Goal: Transaction & Acquisition: Purchase product/service

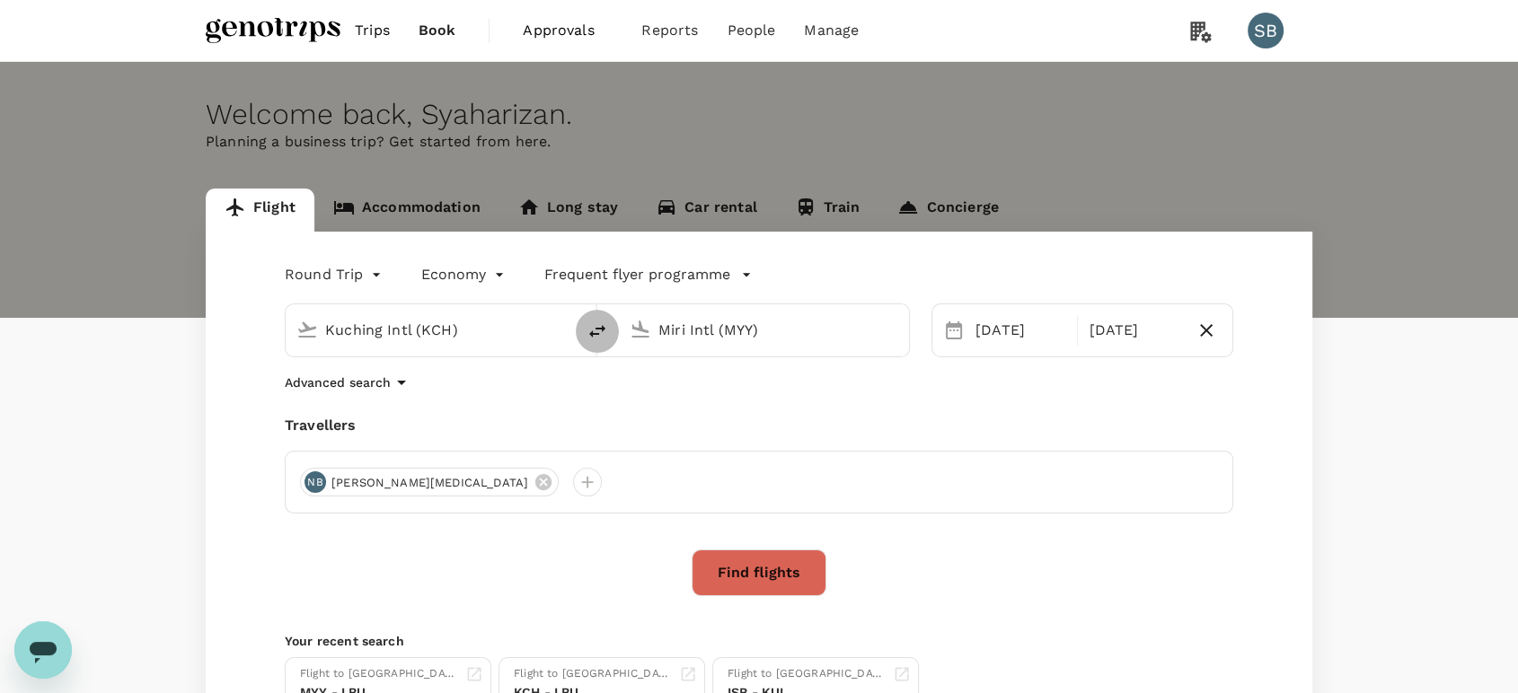
click at [594, 329] on icon "delete" at bounding box center [597, 332] width 22 height 22
type input "Miri Intl (MYY)"
drag, startPoint x: 676, startPoint y: 334, endPoint x: 690, endPoint y: 328, distance: 14.9
click at [679, 333] on input "Kuching Intl (KCH)" at bounding box center [764, 330] width 213 height 28
click at [678, 410] on div "Labuan LBU" at bounding box center [778, 401] width 384 height 28
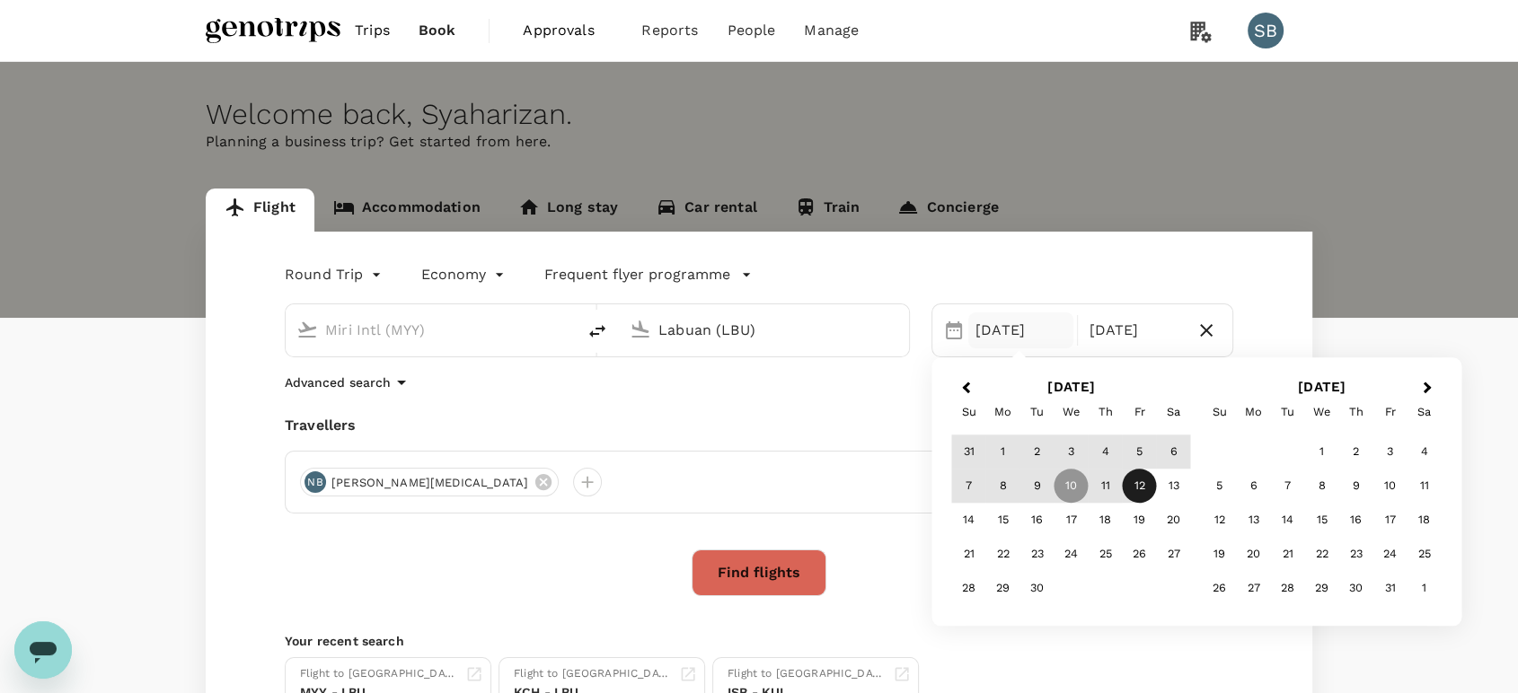
type input "Labuan (LBU)"
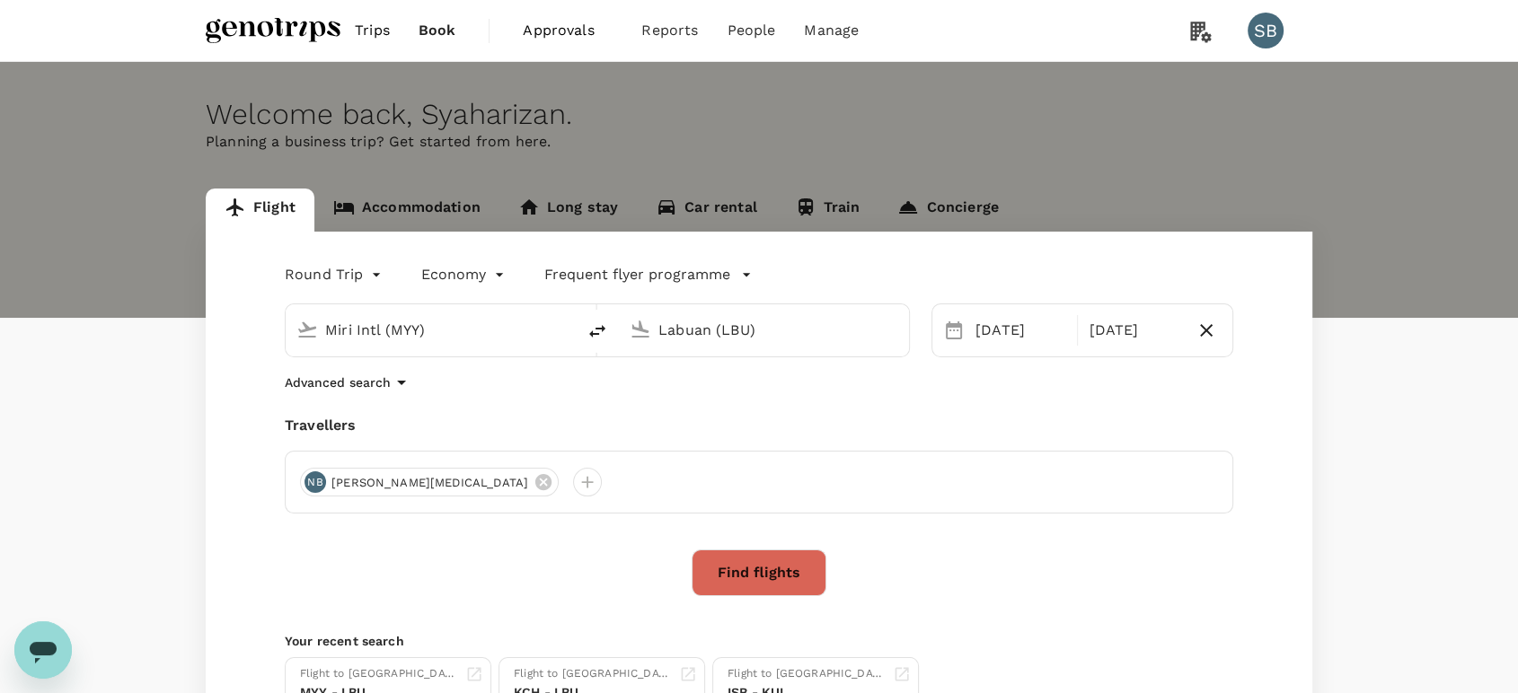
click at [848, 621] on div "Round Trip roundtrip Economy economy Frequent flyer programme Miri Intl (MYY) L…" at bounding box center [759, 494] width 1106 height 525
click at [763, 559] on button "Find flights" at bounding box center [759, 573] width 135 height 47
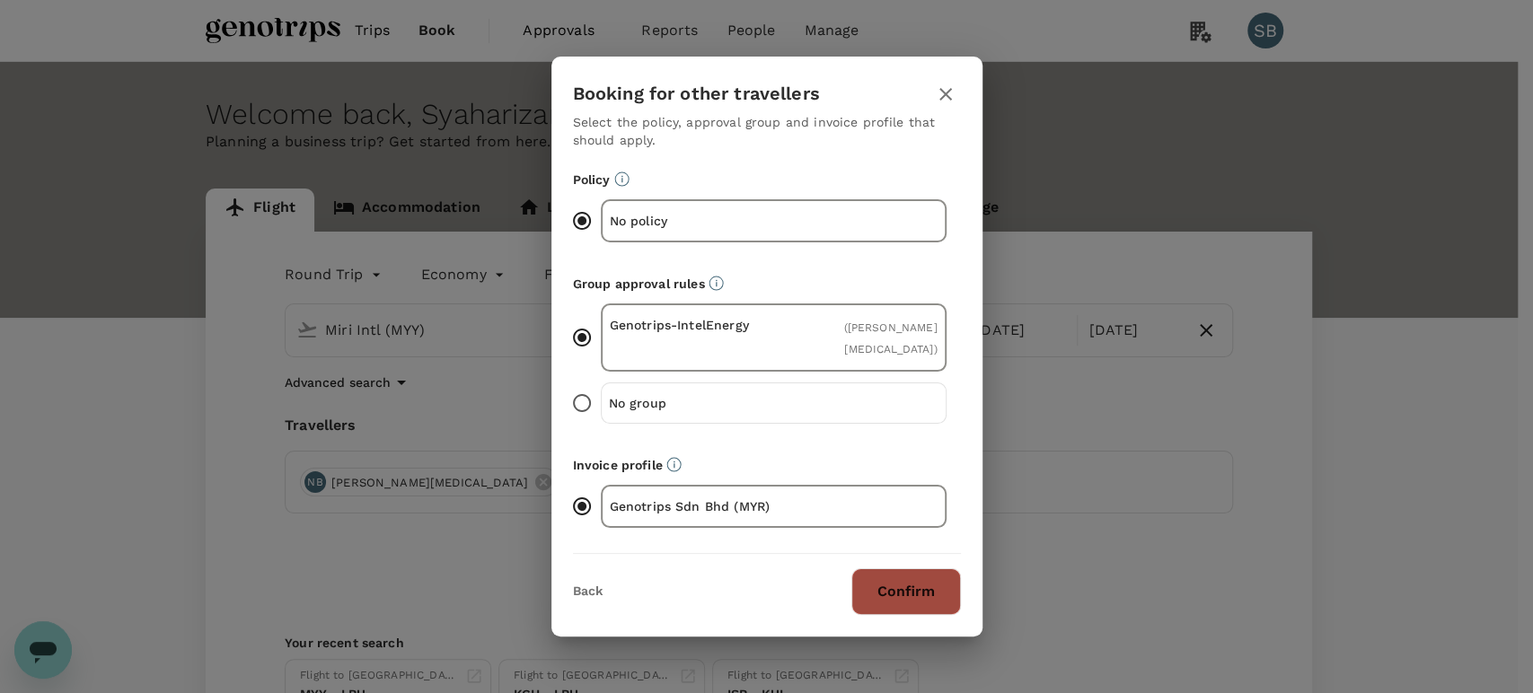
click at [942, 600] on button "Confirm" at bounding box center [906, 592] width 110 height 47
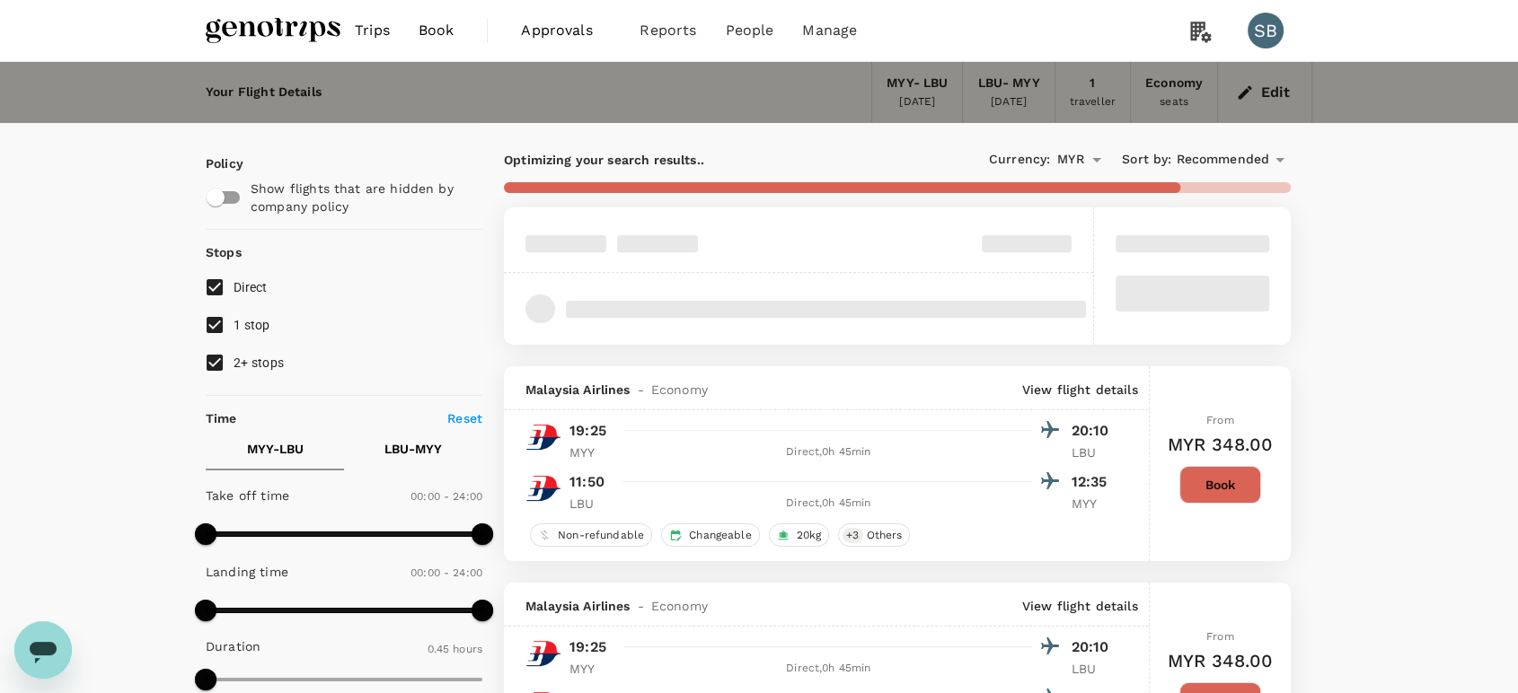
click at [216, 353] on input "2+ stops" at bounding box center [215, 363] width 38 height 38
checkbox input "false"
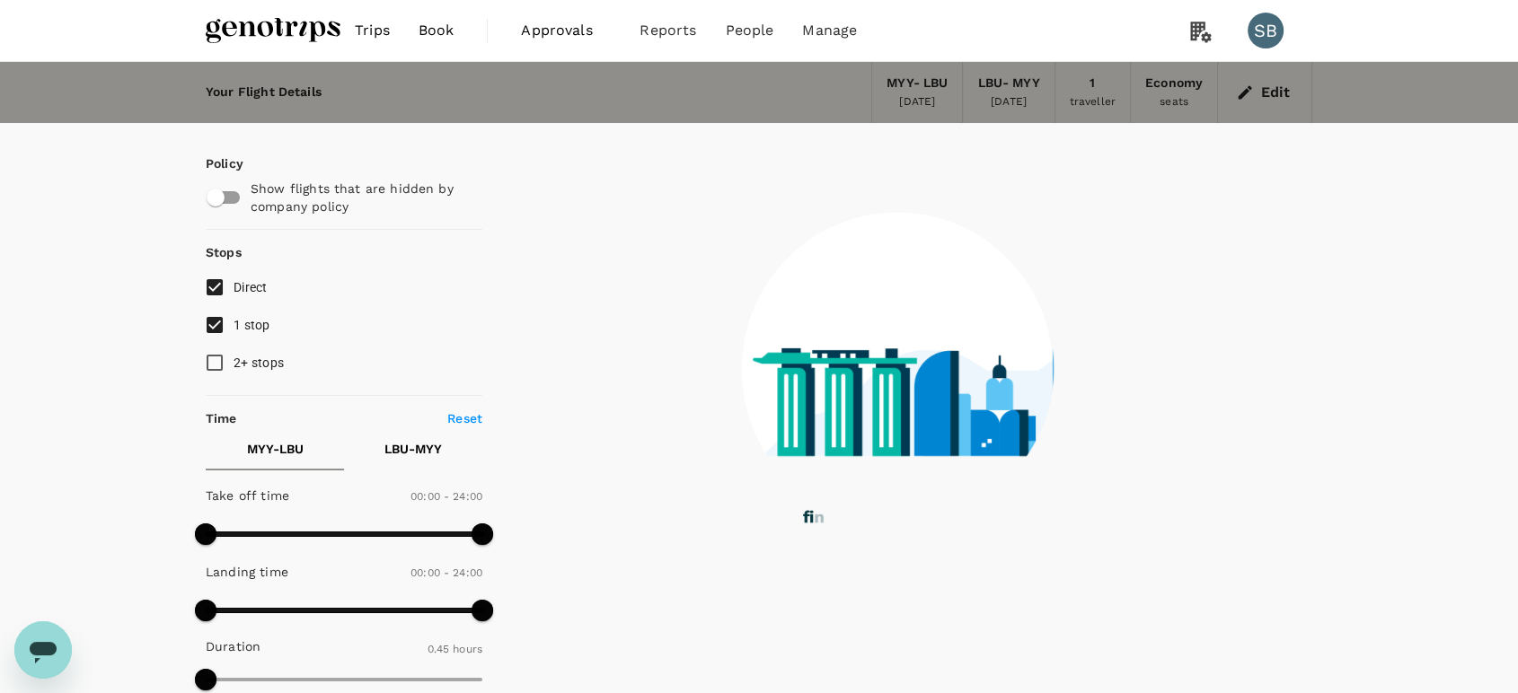
drag, startPoint x: 216, startPoint y: 323, endPoint x: 244, endPoint y: 298, distance: 38.2
click at [214, 324] on input "1 stop" at bounding box center [215, 325] width 38 height 38
checkbox input "false"
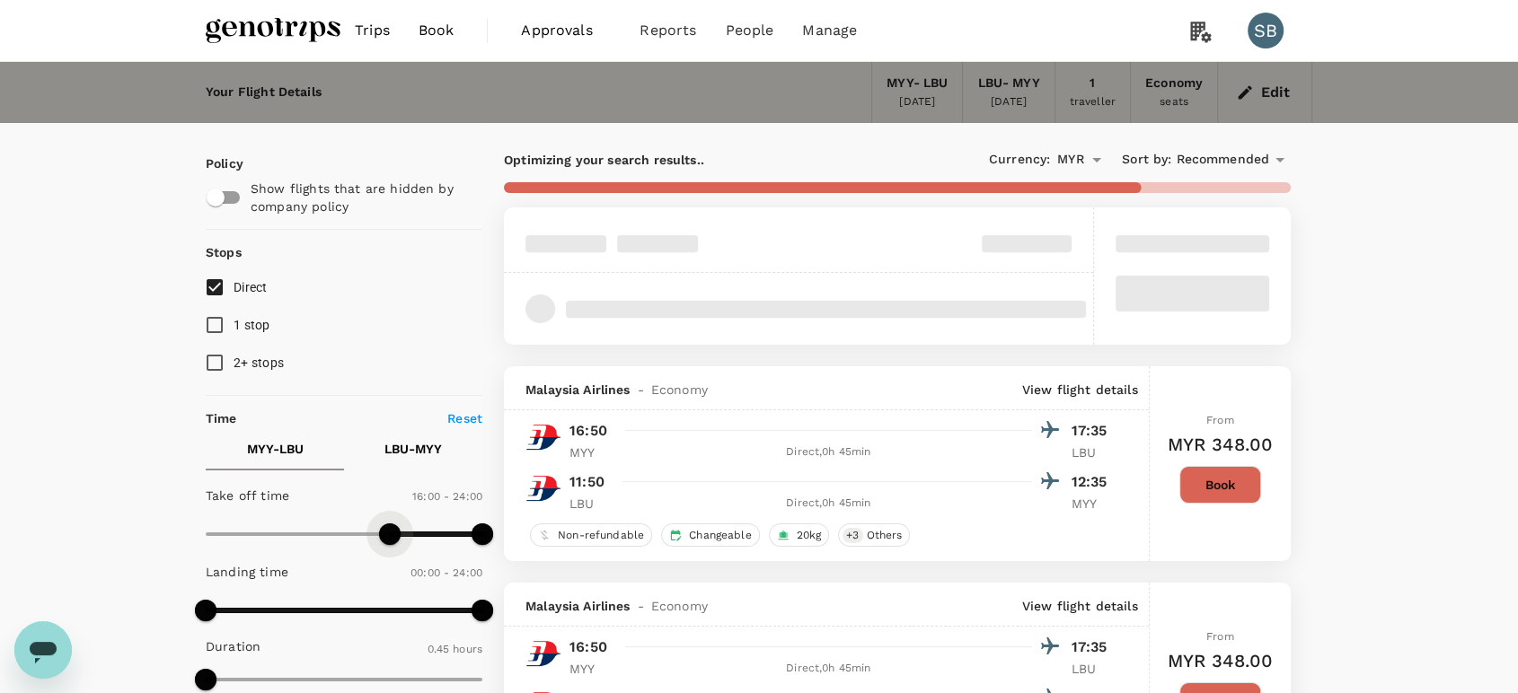
type input "960"
drag, startPoint x: 205, startPoint y: 538, endPoint x: 392, endPoint y: 535, distance: 187.7
click at [392, 535] on span at bounding box center [390, 535] width 22 height 22
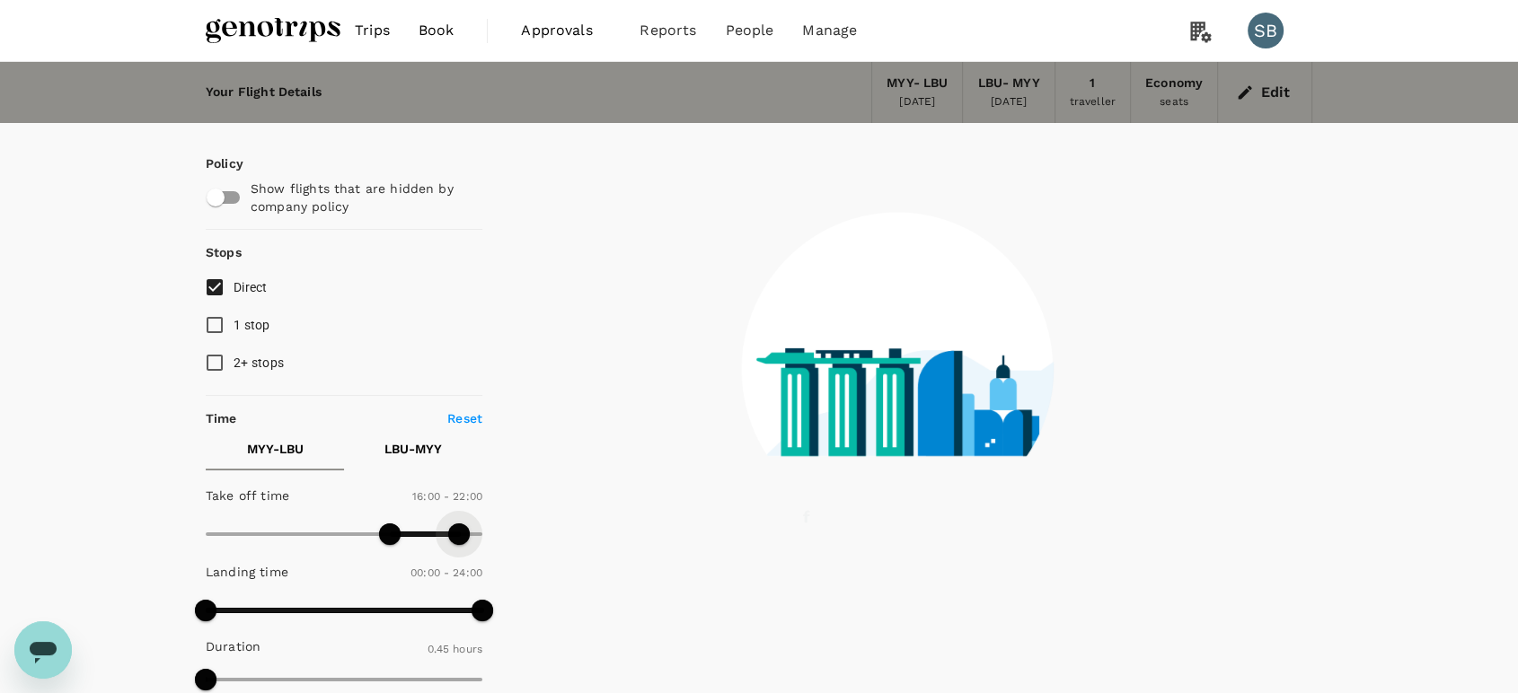
type input "1170"
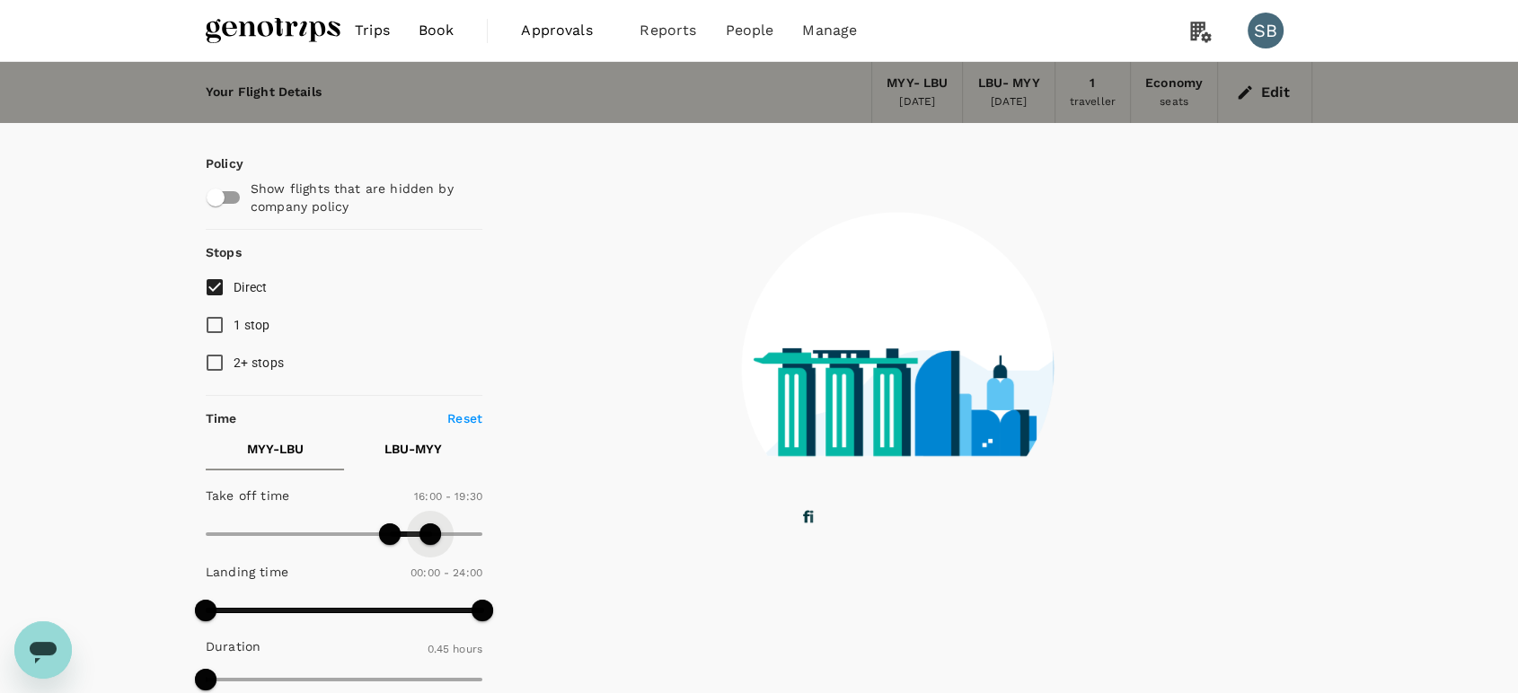
drag, startPoint x: 463, startPoint y: 532, endPoint x: 427, endPoint y: 528, distance: 36.1
click at [428, 527] on span at bounding box center [430, 535] width 22 height 22
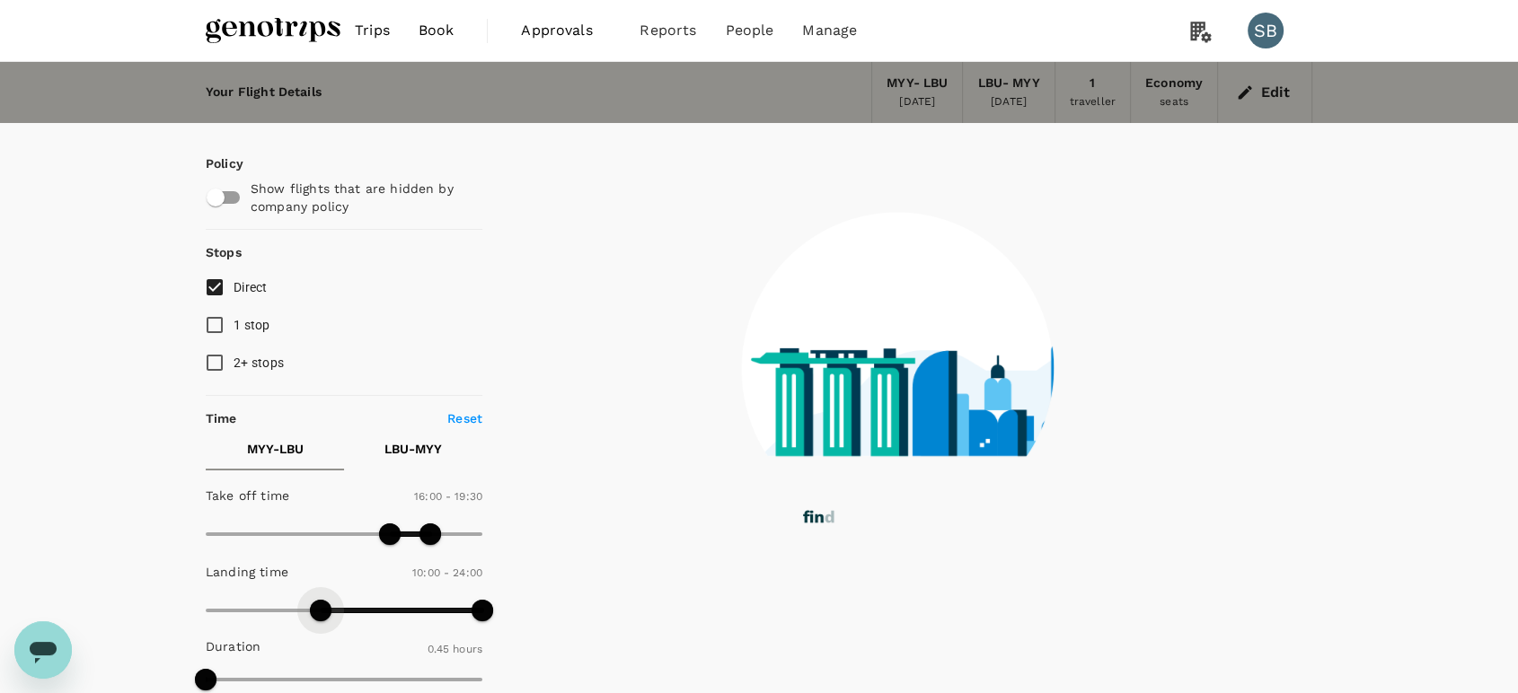
type input "630"
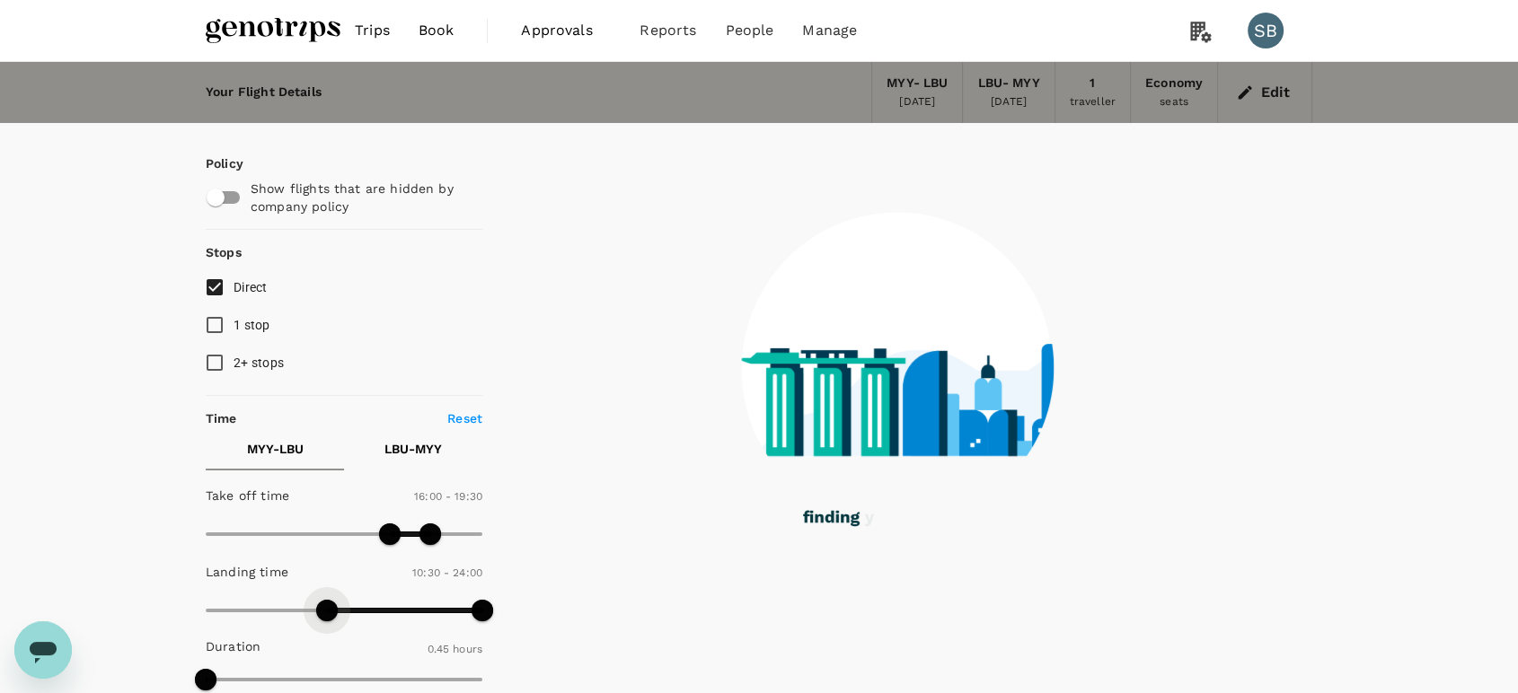
drag, startPoint x: 213, startPoint y: 608, endPoint x: 327, endPoint y: 600, distance: 114.3
click at [327, 600] on span at bounding box center [327, 611] width 22 height 22
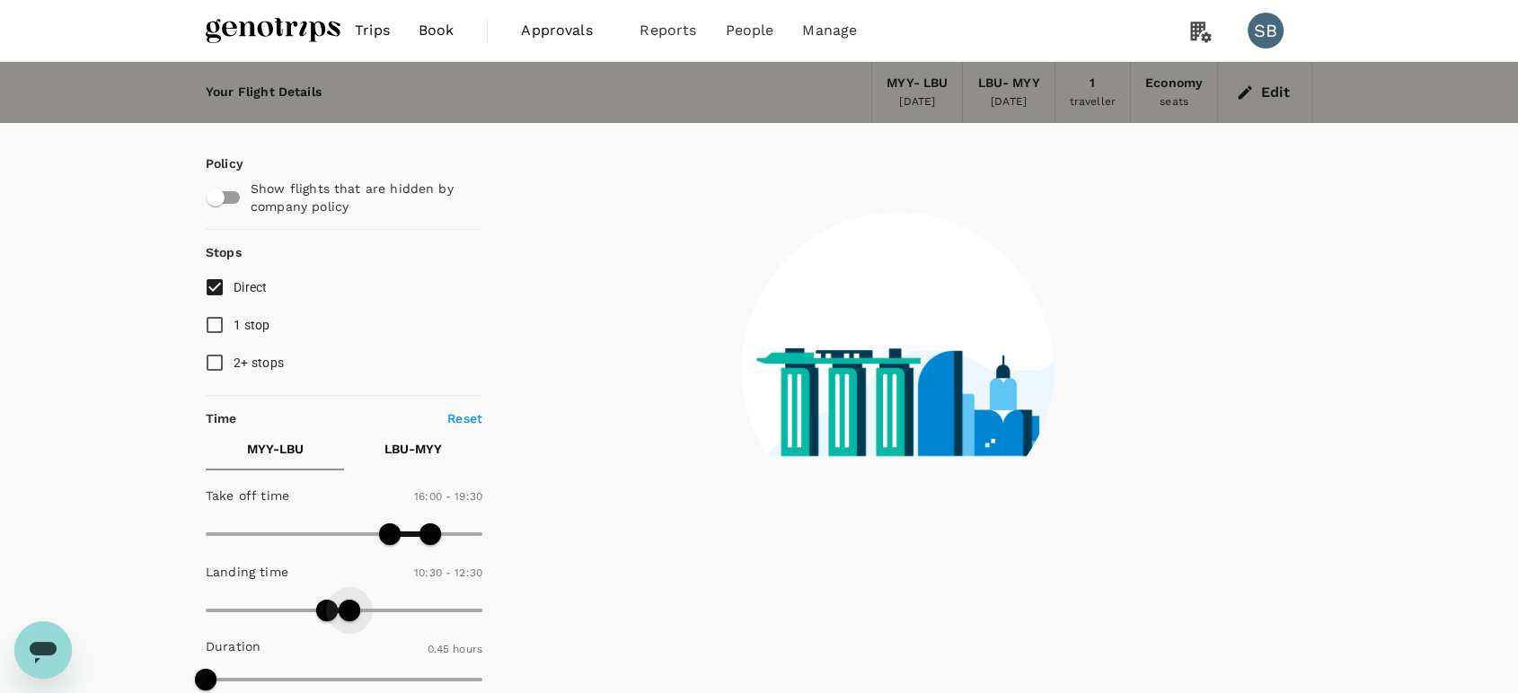
type input "780"
drag, startPoint x: 471, startPoint y: 613, endPoint x: 353, endPoint y: 598, distance: 118.5
click at [353, 600] on span at bounding box center [350, 611] width 22 height 22
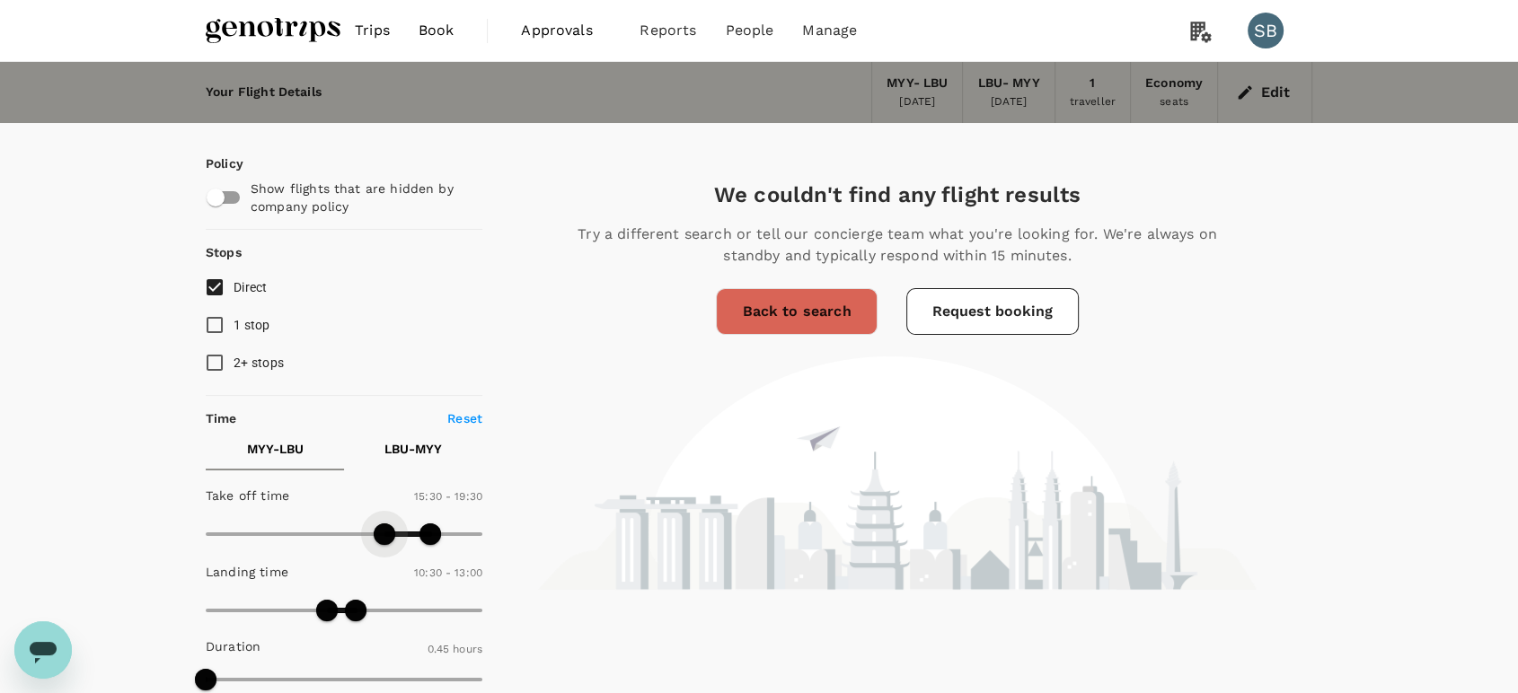
drag, startPoint x: 392, startPoint y: 537, endPoint x: 380, endPoint y: 533, distance: 13.4
click at [381, 537] on span at bounding box center [385, 535] width 22 height 22
type input "900"
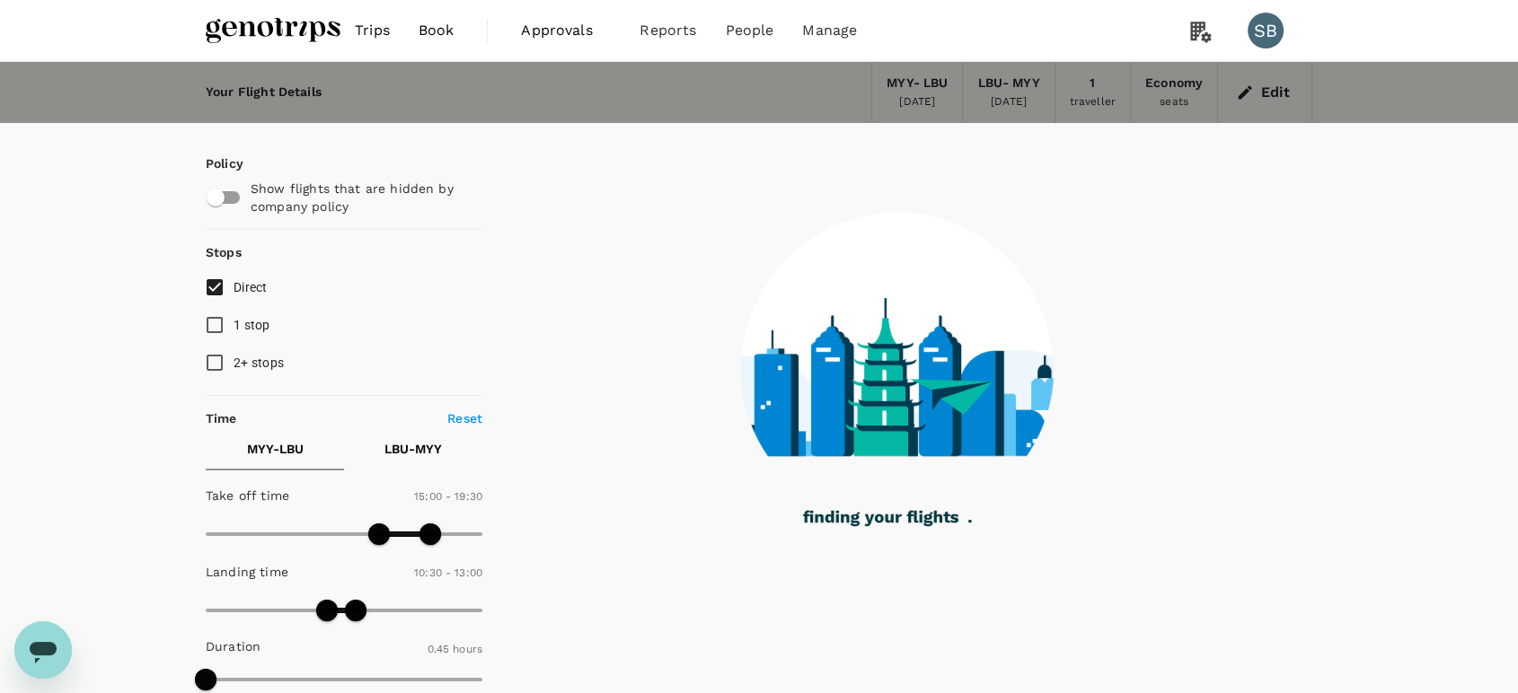
type input "1290"
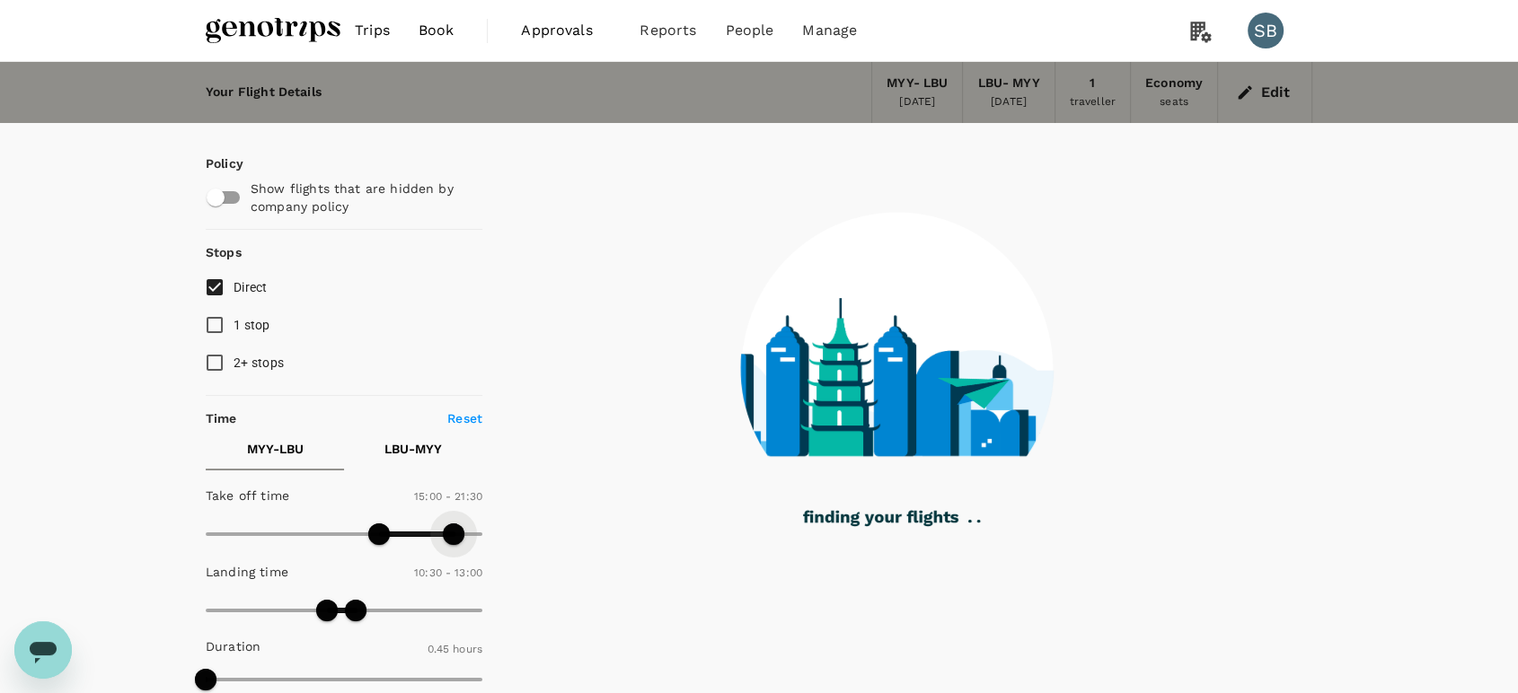
click at [455, 540] on span at bounding box center [454, 535] width 22 height 22
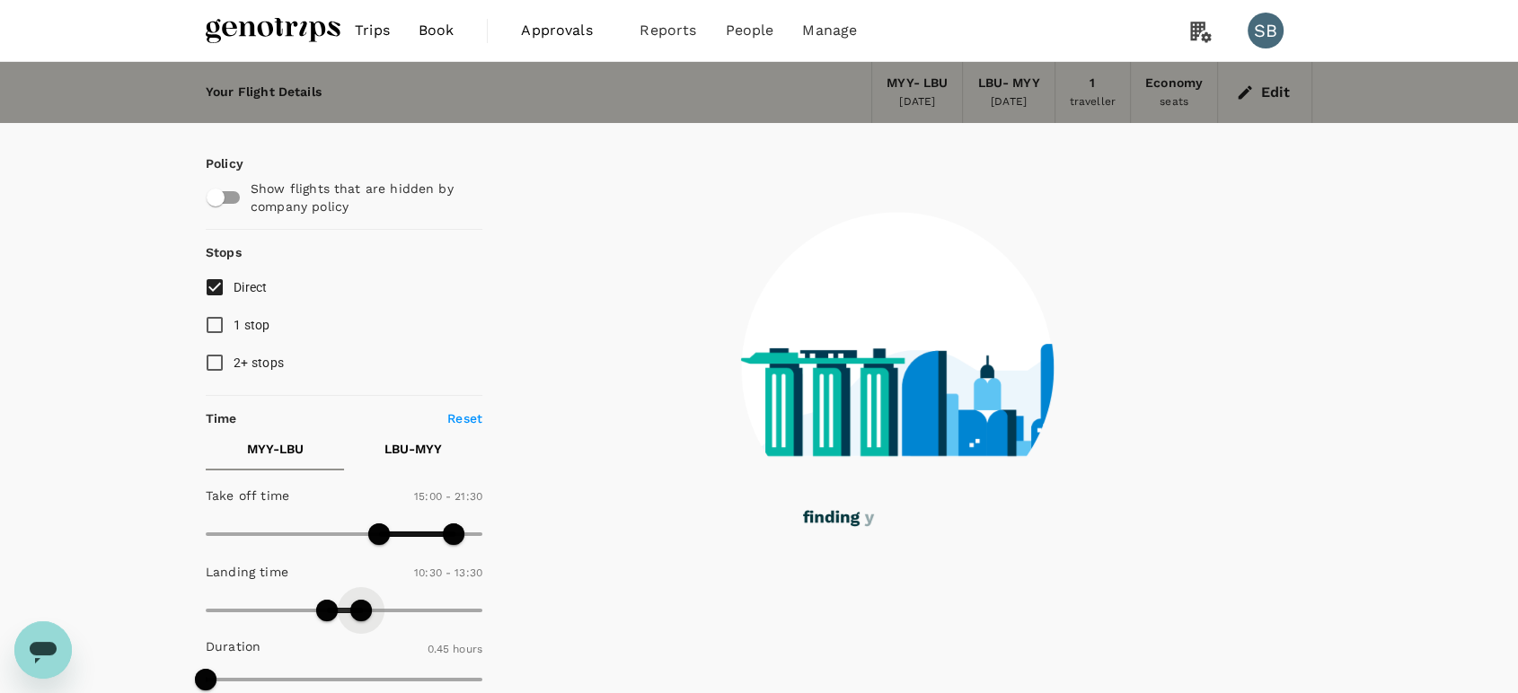
type input "900"
drag, startPoint x: 358, startPoint y: 603, endPoint x: 378, endPoint y: 609, distance: 20.7
click at [372, 609] on span at bounding box center [361, 611] width 22 height 22
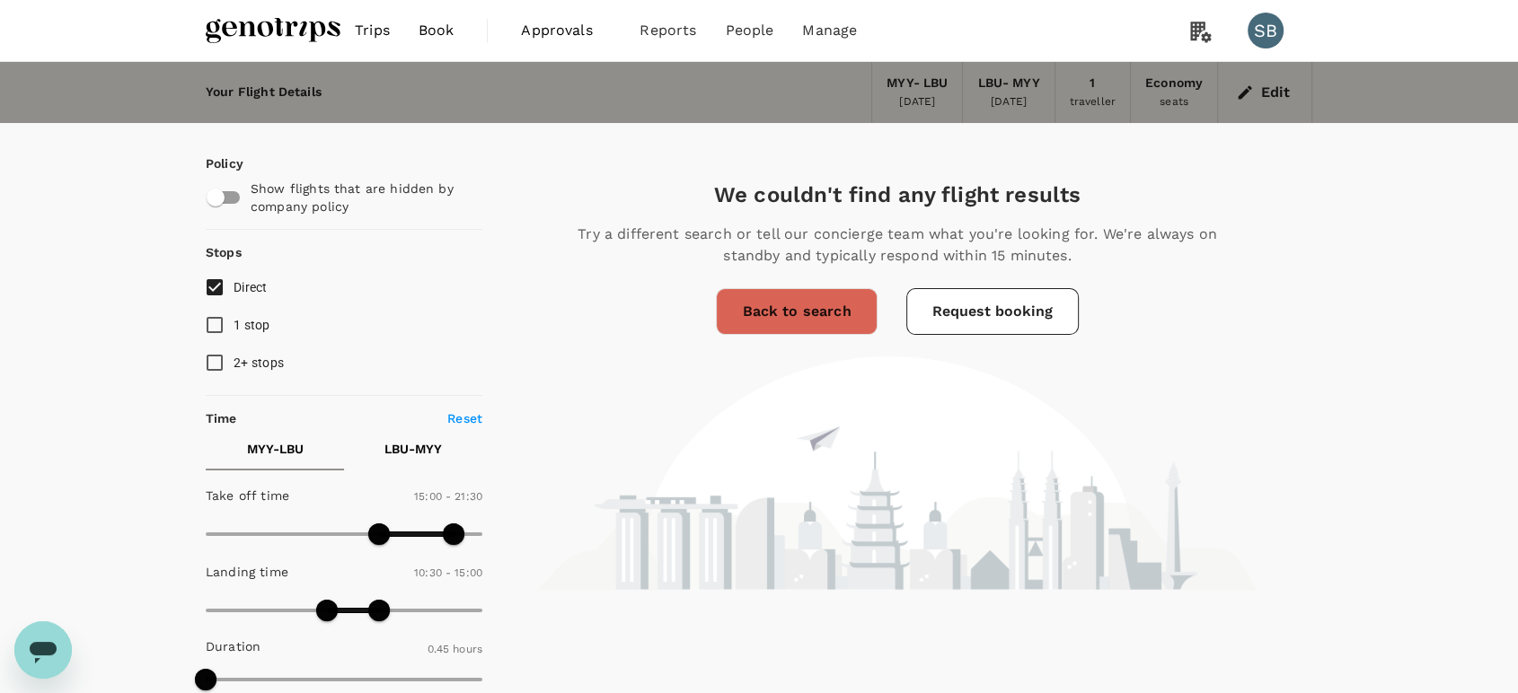
click at [268, 35] on img at bounding box center [273, 31] width 135 height 40
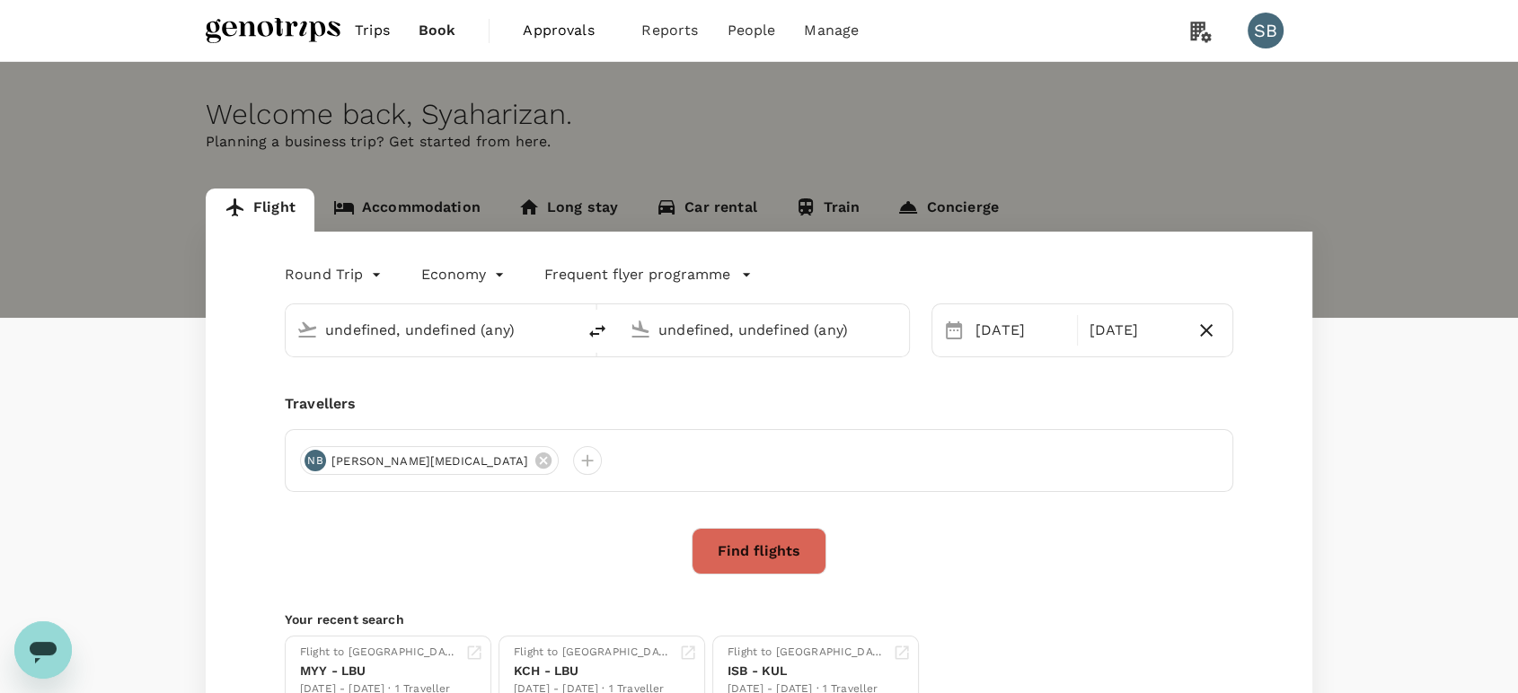
type input "Miri Intl (MYY)"
type input "Labuan (LBU)"
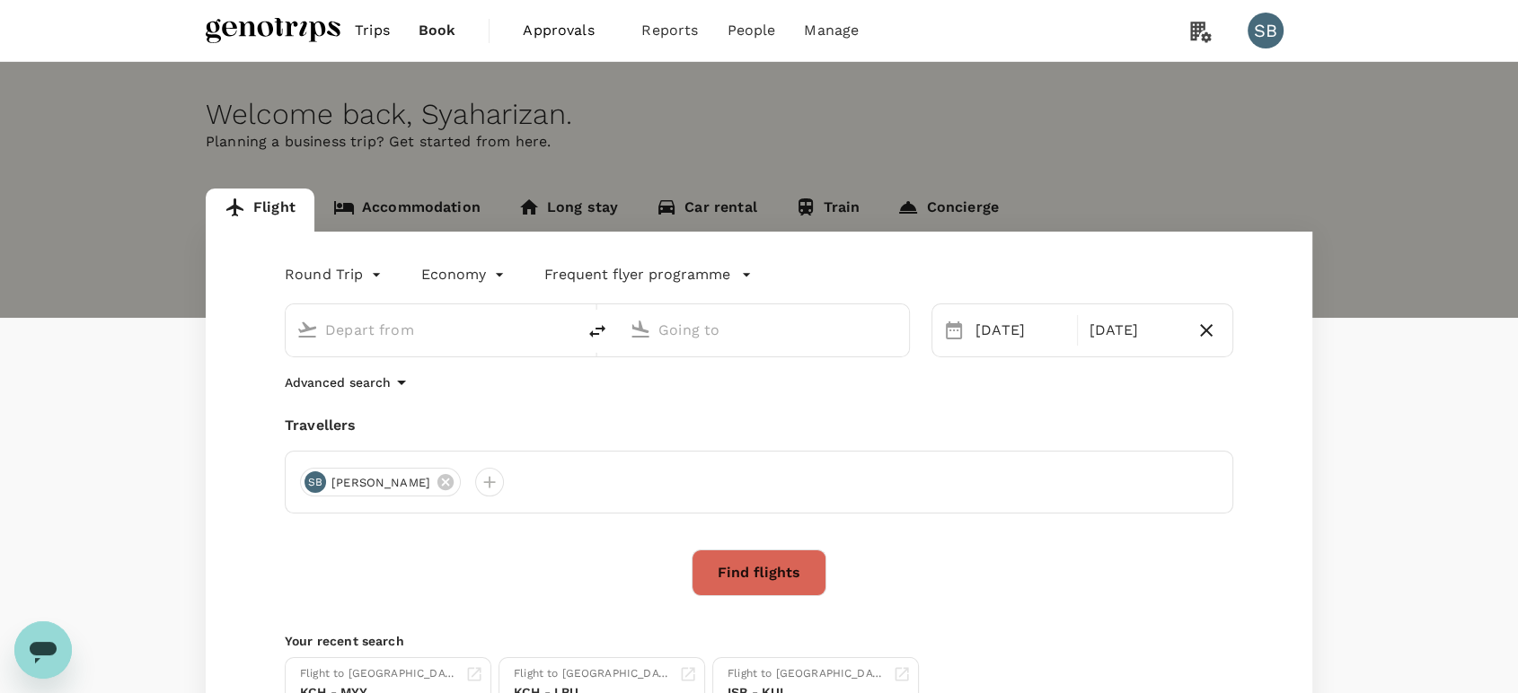
type input "Miri Intl (MYY)"
type input "Labuan (LBU)"
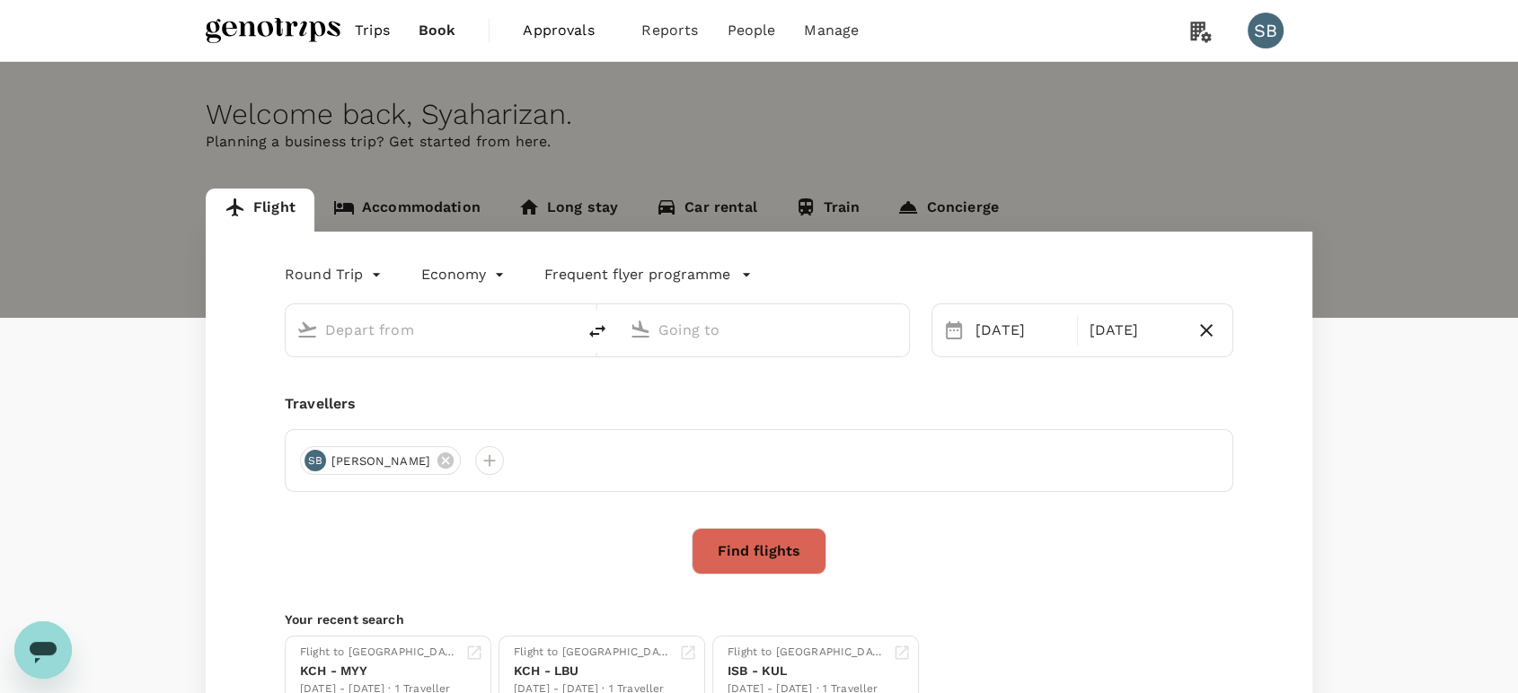
type input "Miri Intl (MYY)"
type input "Labuan (LBU)"
click at [748, 551] on button "Find flights" at bounding box center [759, 551] width 135 height 47
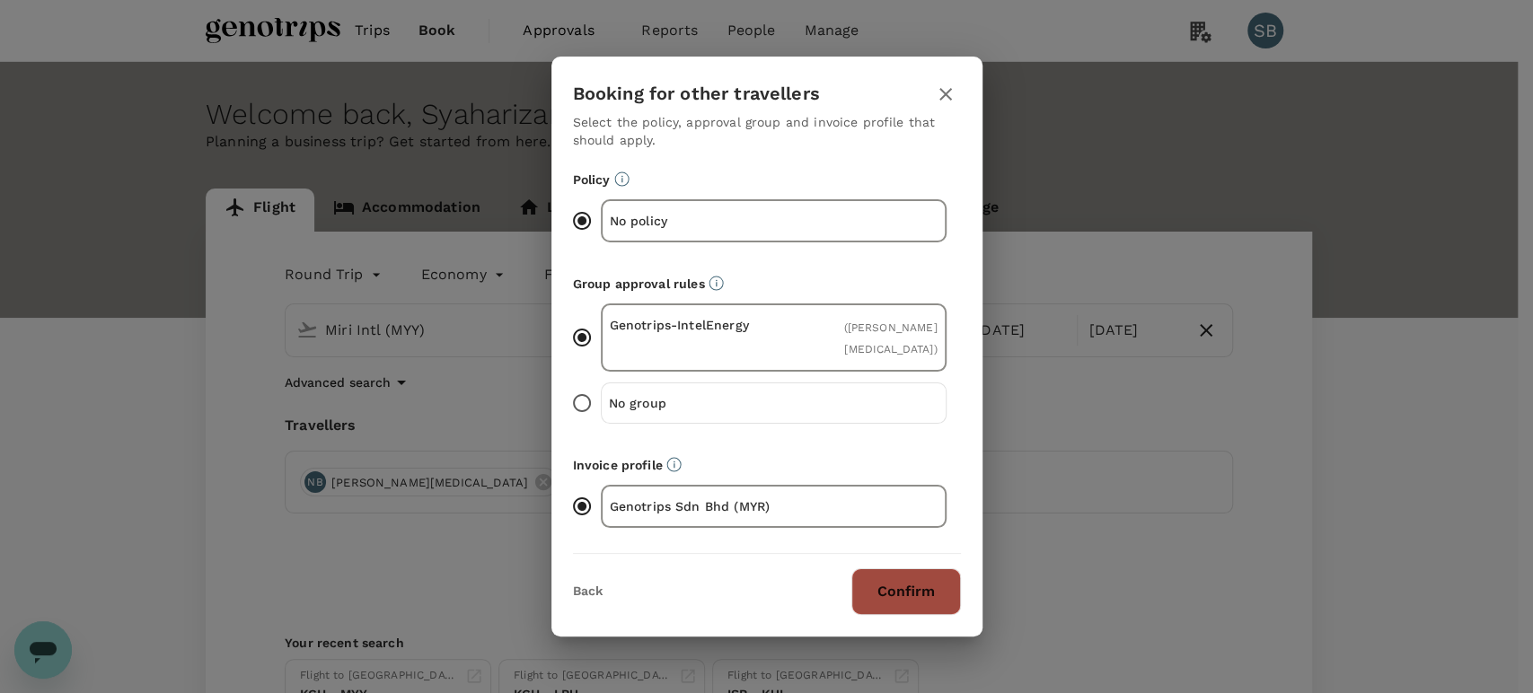
click at [916, 600] on button "Confirm" at bounding box center [906, 592] width 110 height 47
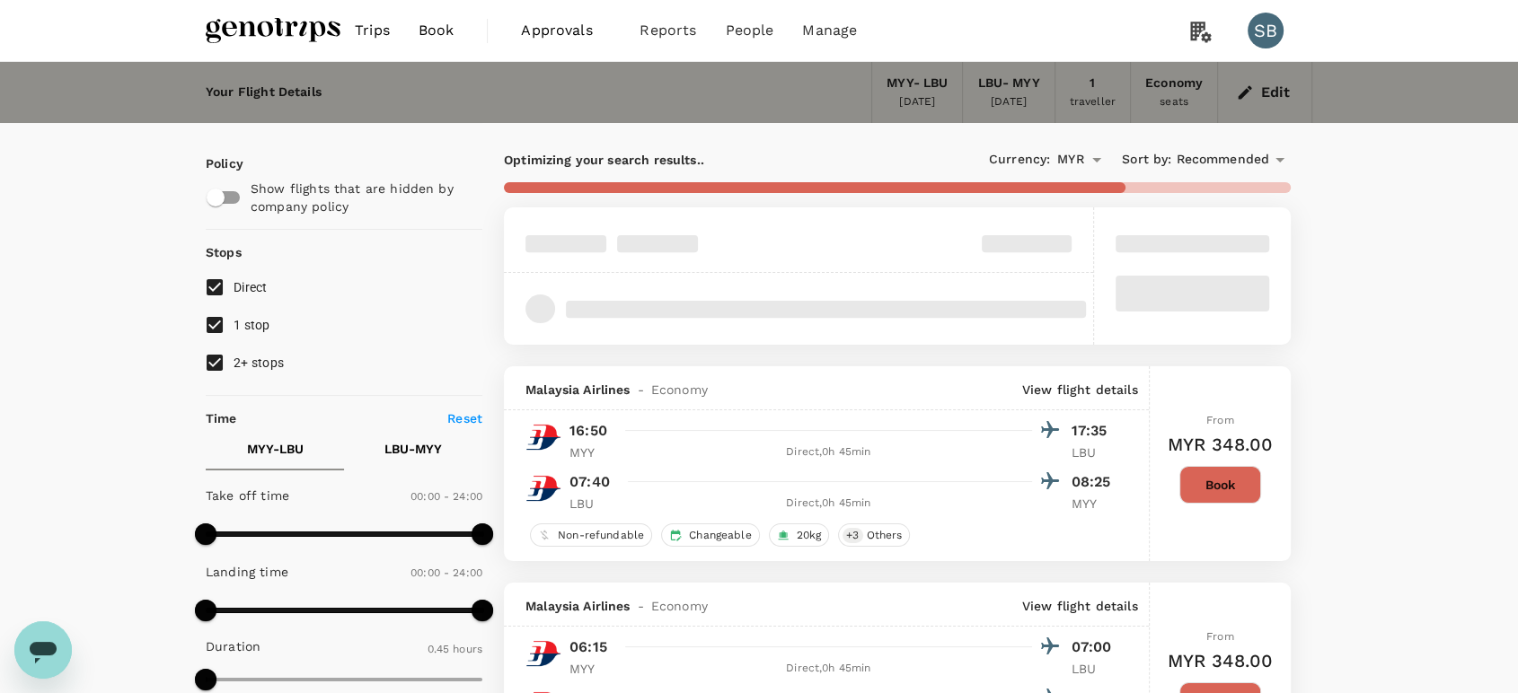
click at [211, 348] on input "2+ stops" at bounding box center [215, 363] width 38 height 38
checkbox input "false"
click at [210, 316] on input "1 stop" at bounding box center [215, 325] width 38 height 38
checkbox input "false"
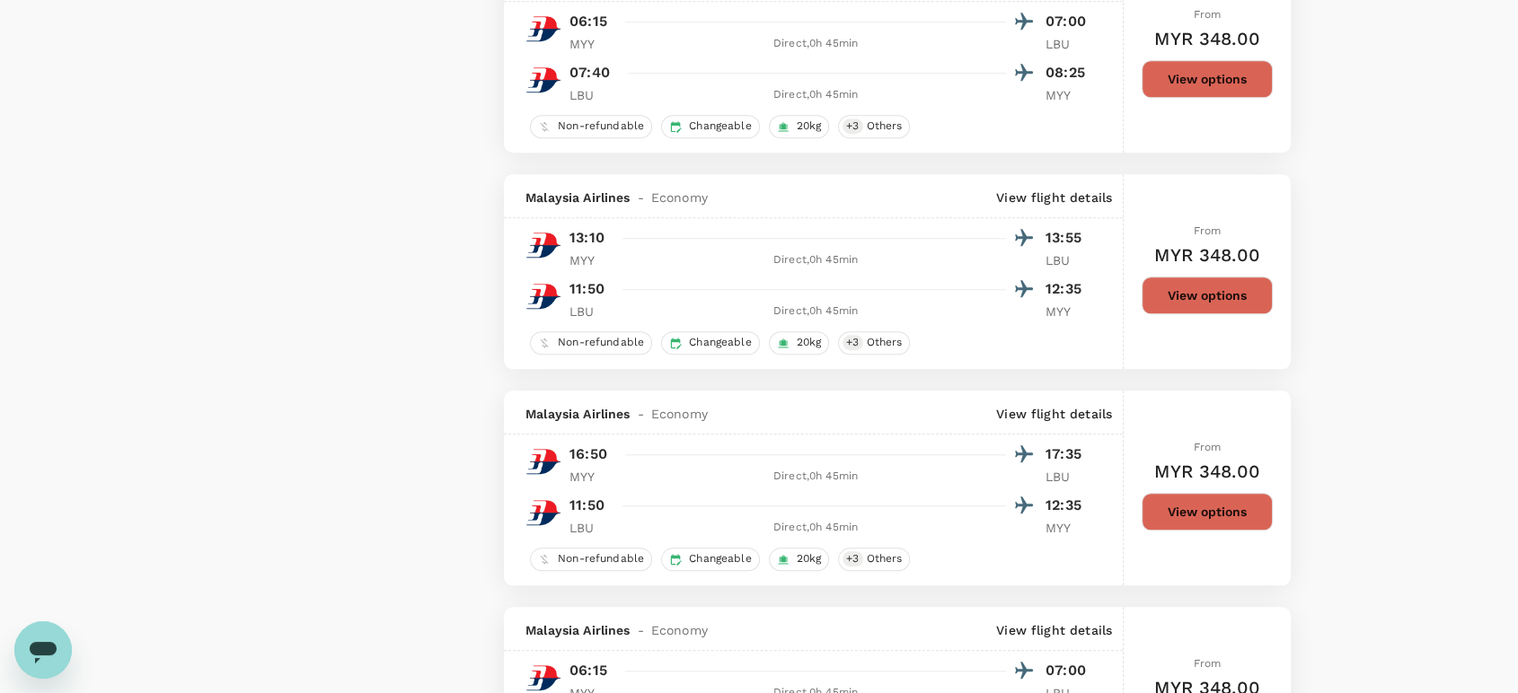
scroll to position [1796, 0]
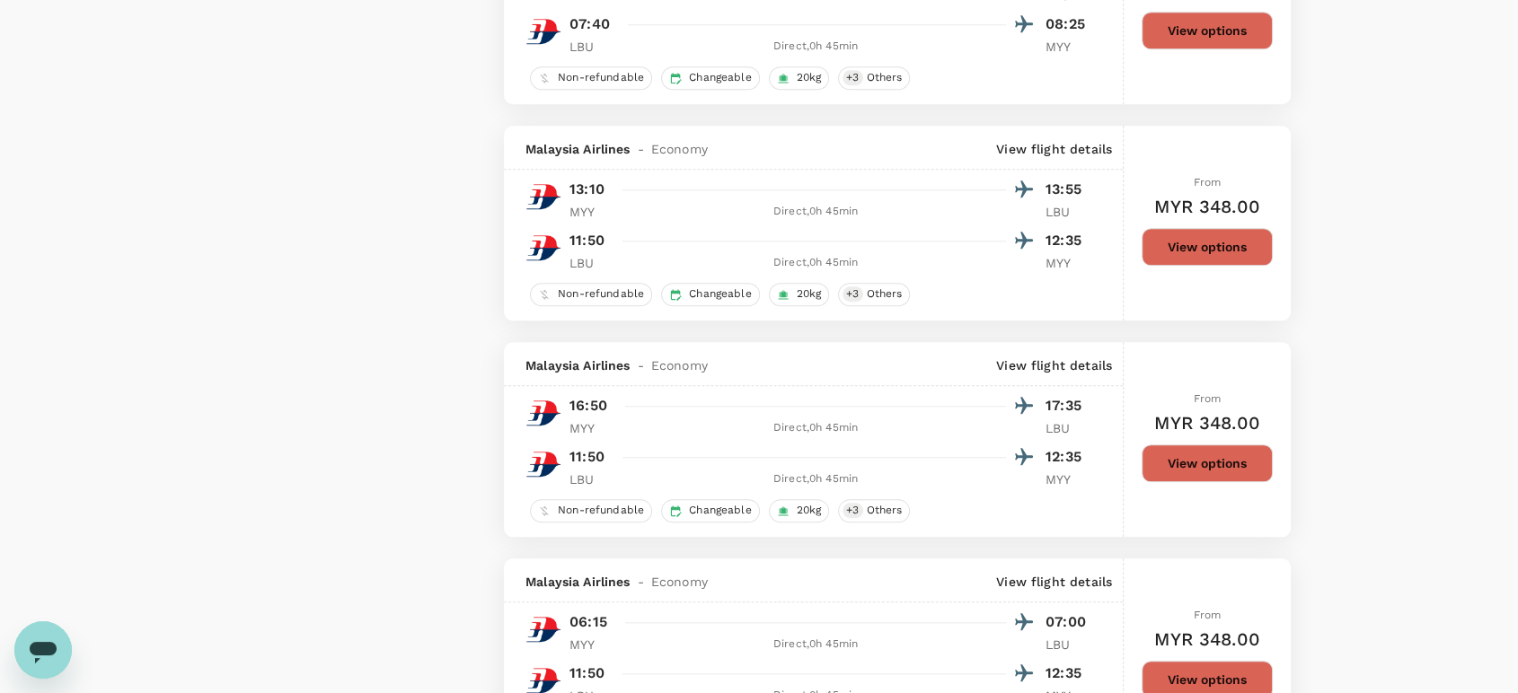
click at [1192, 478] on button "View options" at bounding box center [1207, 464] width 131 height 38
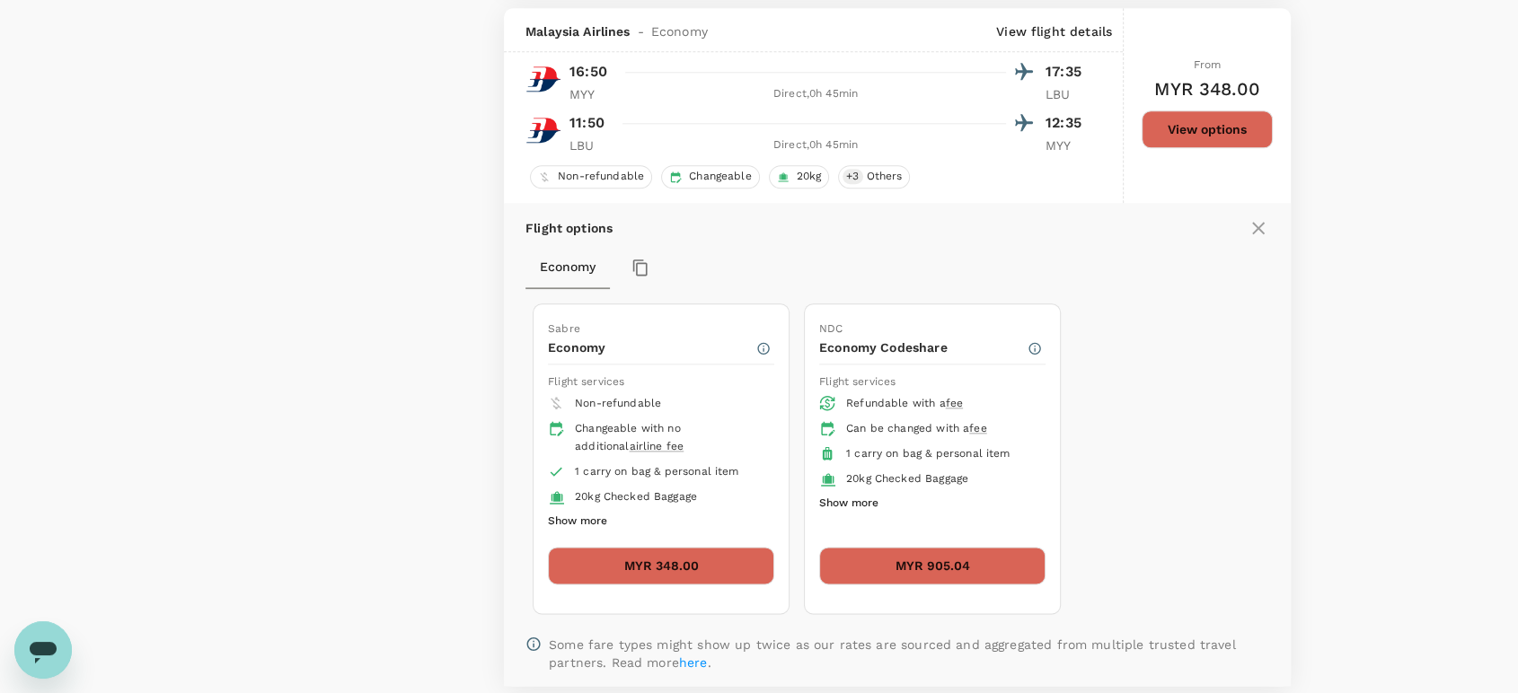
scroll to position [2148, 0]
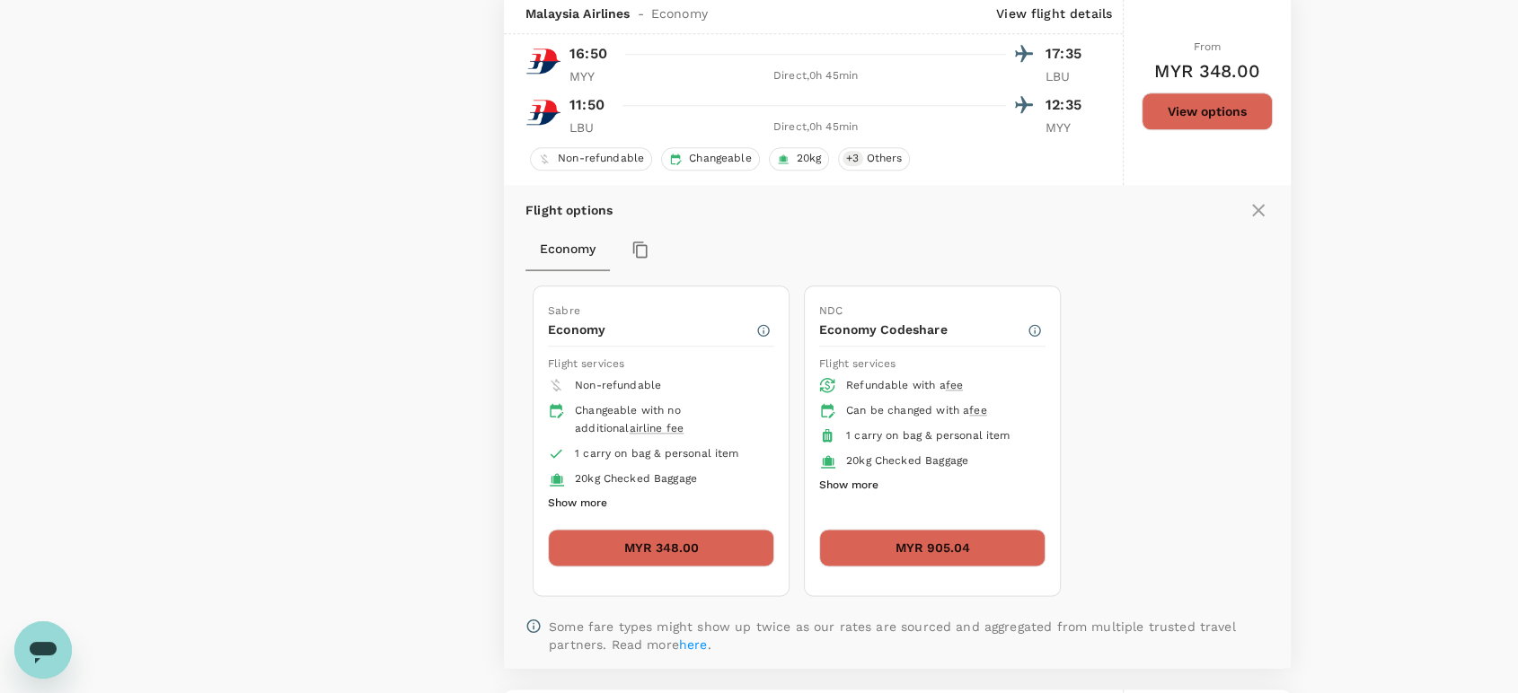
click at [668, 553] on button "MYR 348.00" at bounding box center [661, 548] width 226 height 38
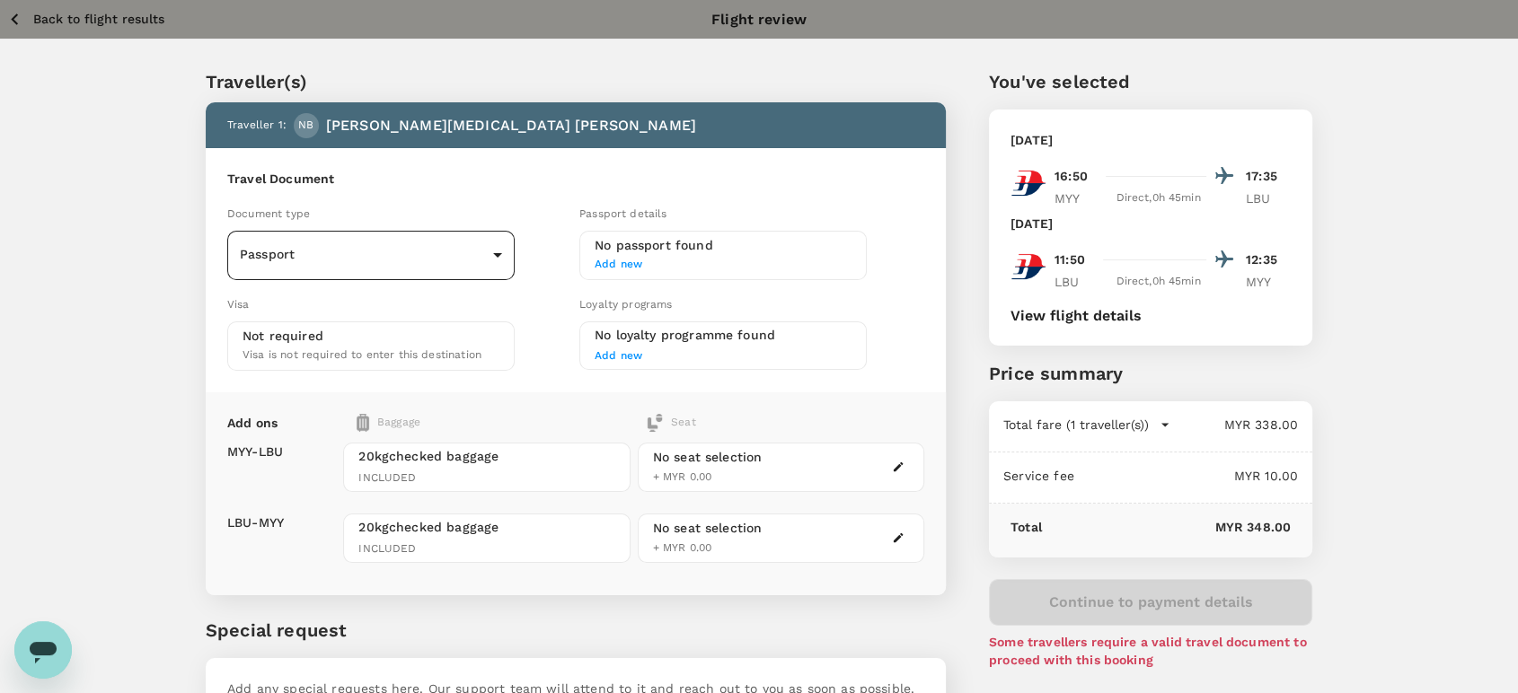
click at [473, 248] on body "Back to flight results Flight review Traveller(s) Traveller 1 : NB NUR [MEDICAL…" at bounding box center [759, 412] width 1518 height 824
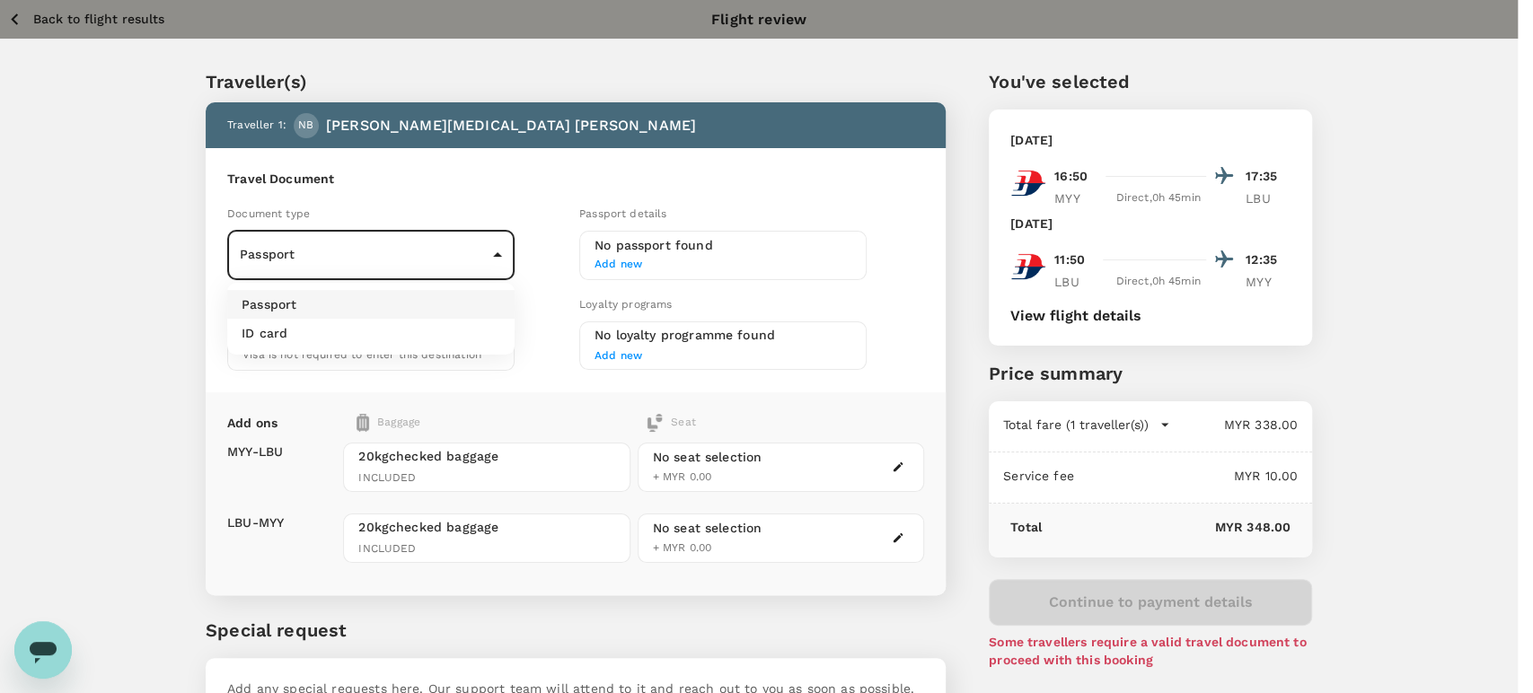
click at [445, 334] on li "ID card" at bounding box center [370, 333] width 287 height 29
type input "Id card"
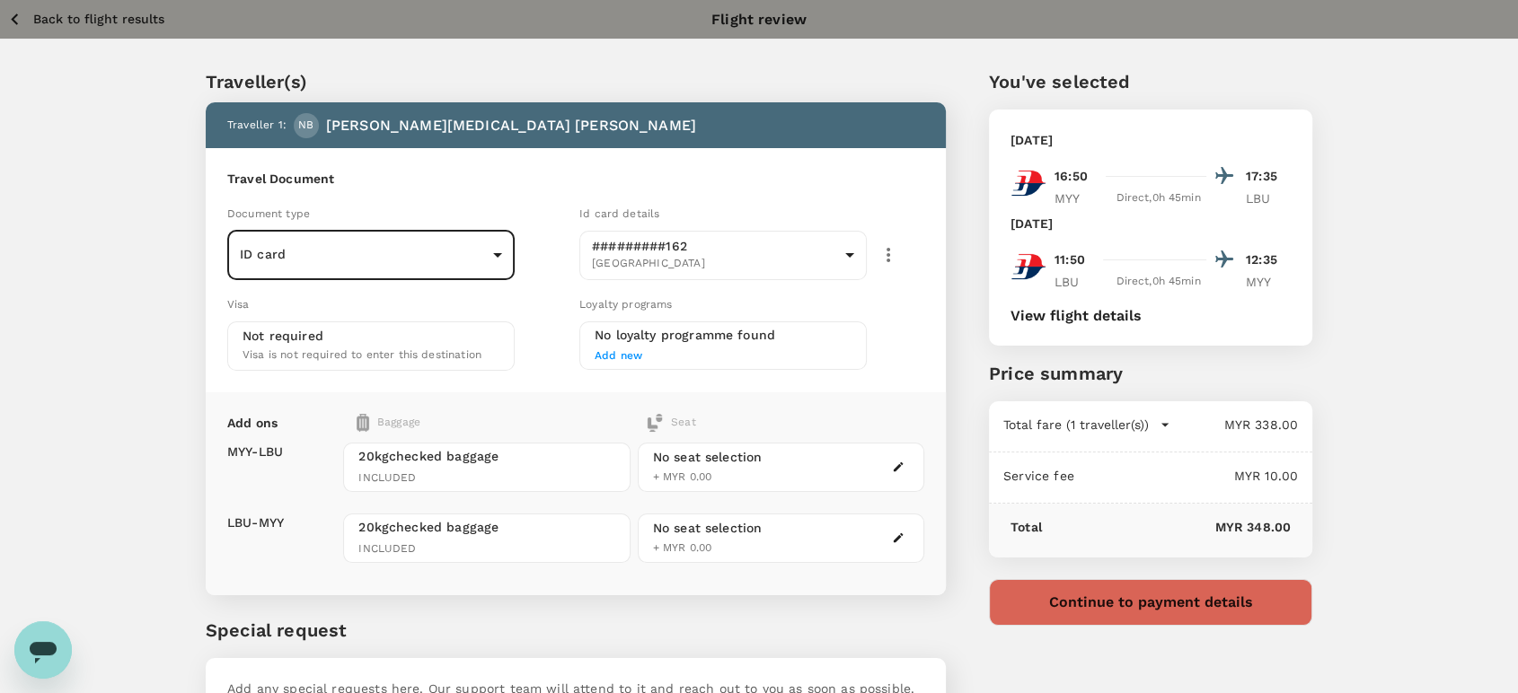
click at [1080, 605] on button "Continue to payment details" at bounding box center [1150, 602] width 323 height 47
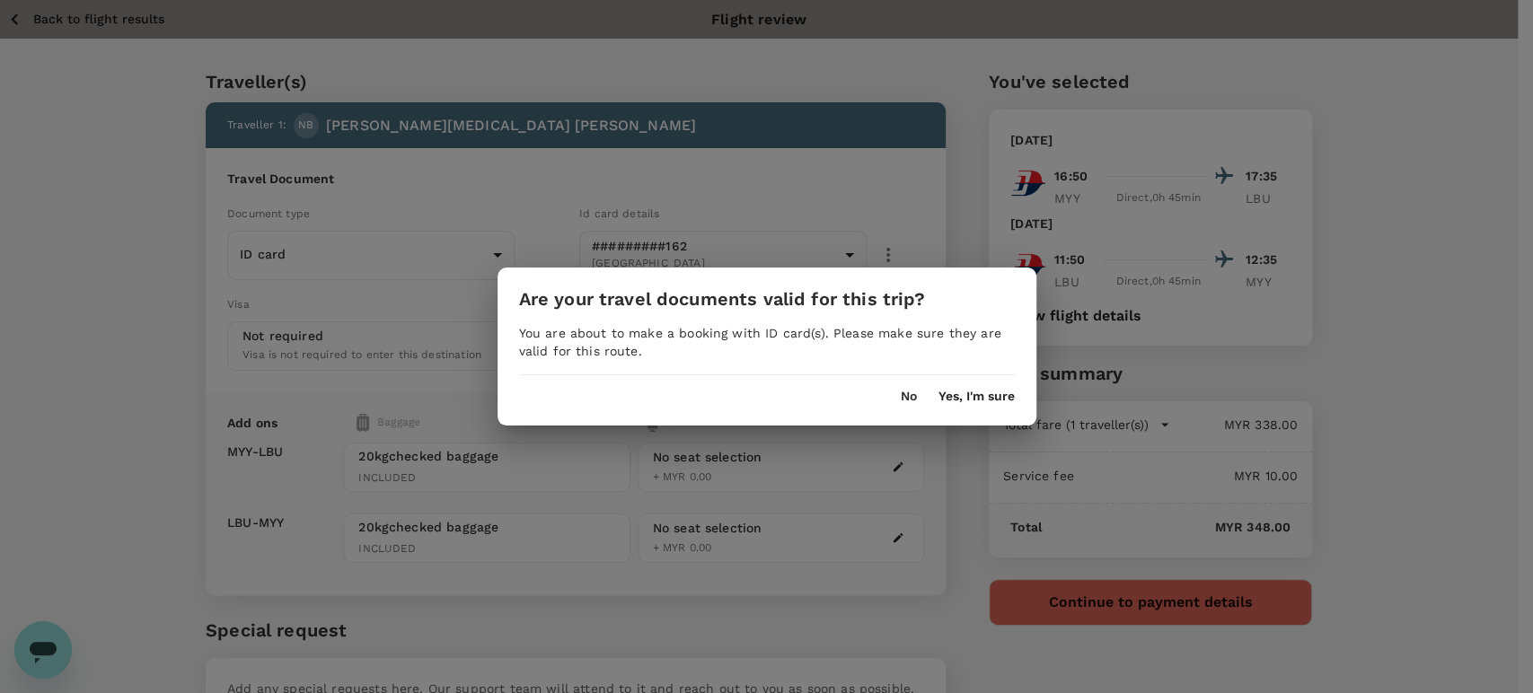
click at [956, 400] on button "Yes, I'm sure" at bounding box center [977, 397] width 76 height 14
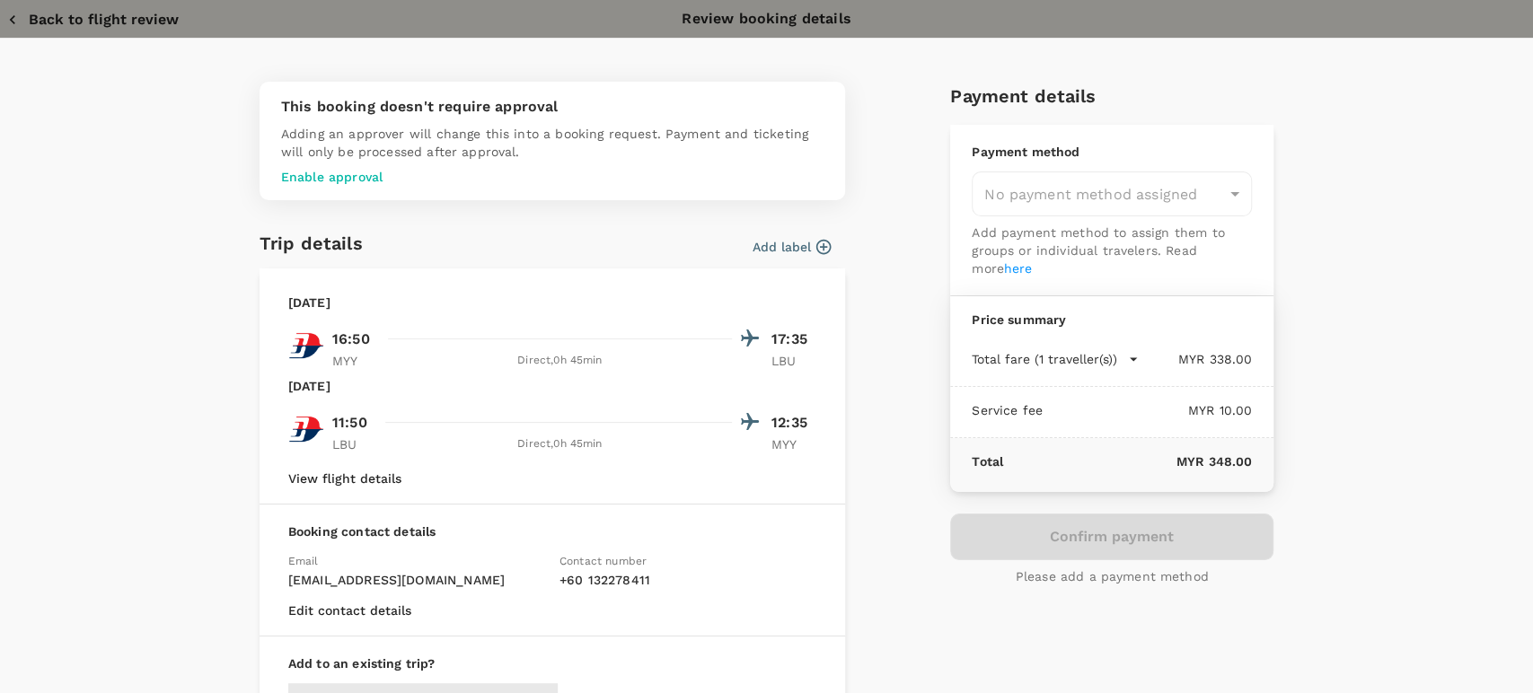
type input "9c05dd7c-68fd-49f4-a2f8-4cbf92da61d2"
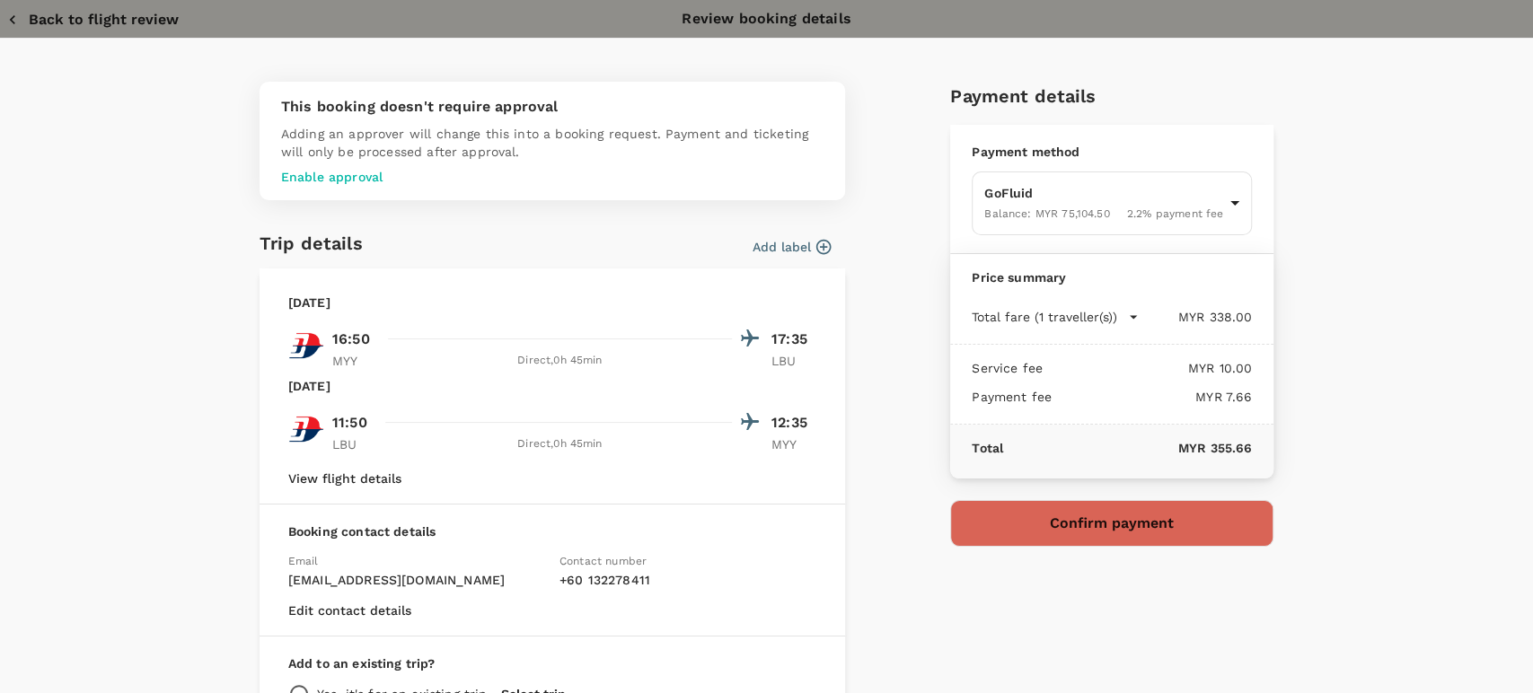
click at [54, 17] on button "Back to flight review" at bounding box center [93, 20] width 172 height 18
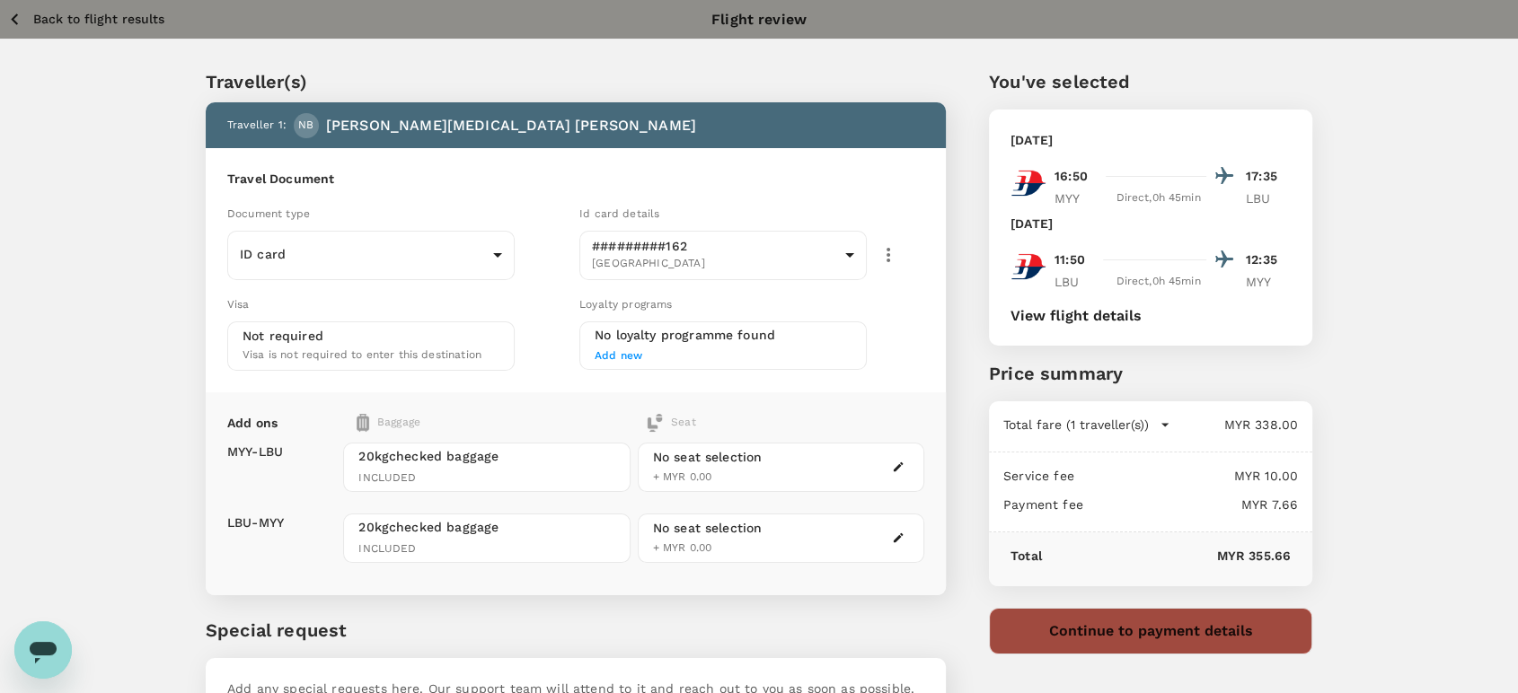
click at [1122, 636] on button "Continue to payment details" at bounding box center [1150, 631] width 323 height 47
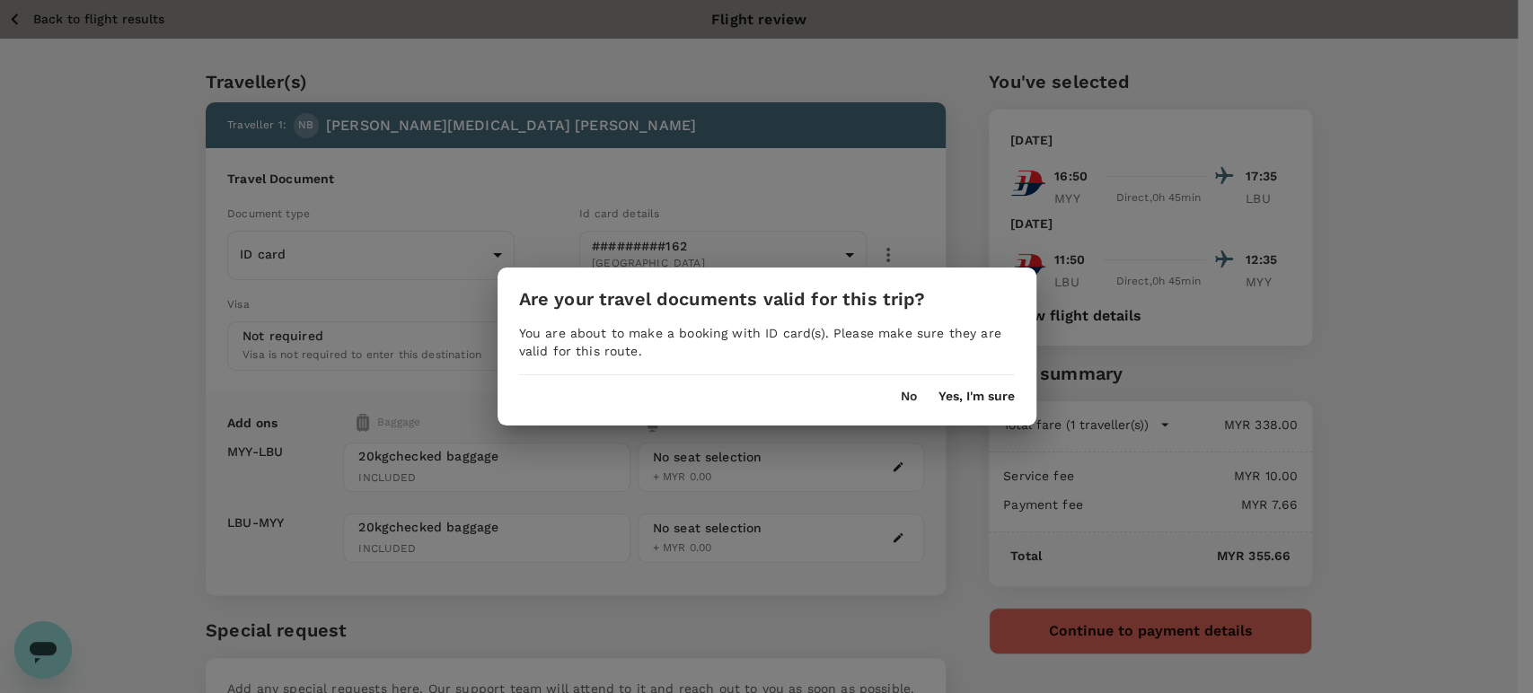
click at [956, 404] on button "Yes, I'm sure" at bounding box center [977, 397] width 76 height 14
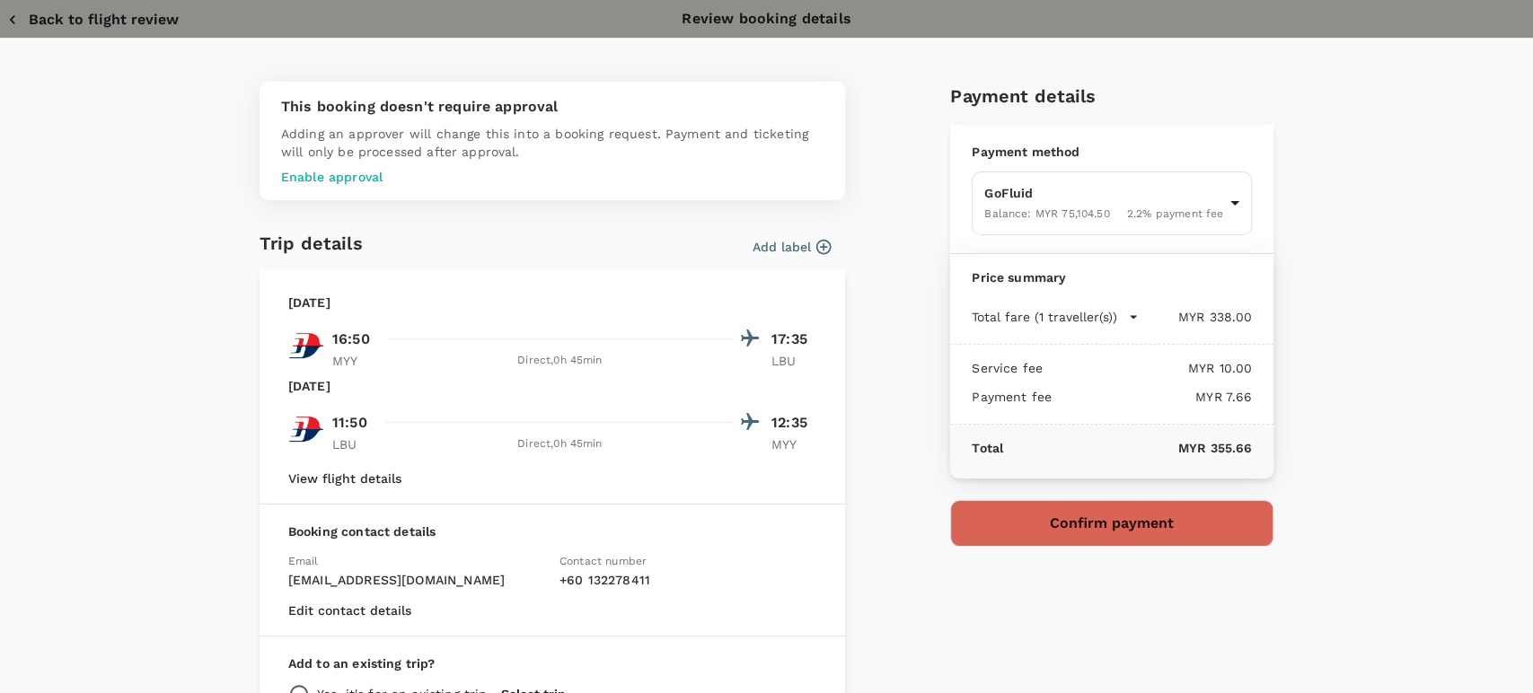
click at [1065, 530] on button "Confirm payment" at bounding box center [1111, 523] width 323 height 47
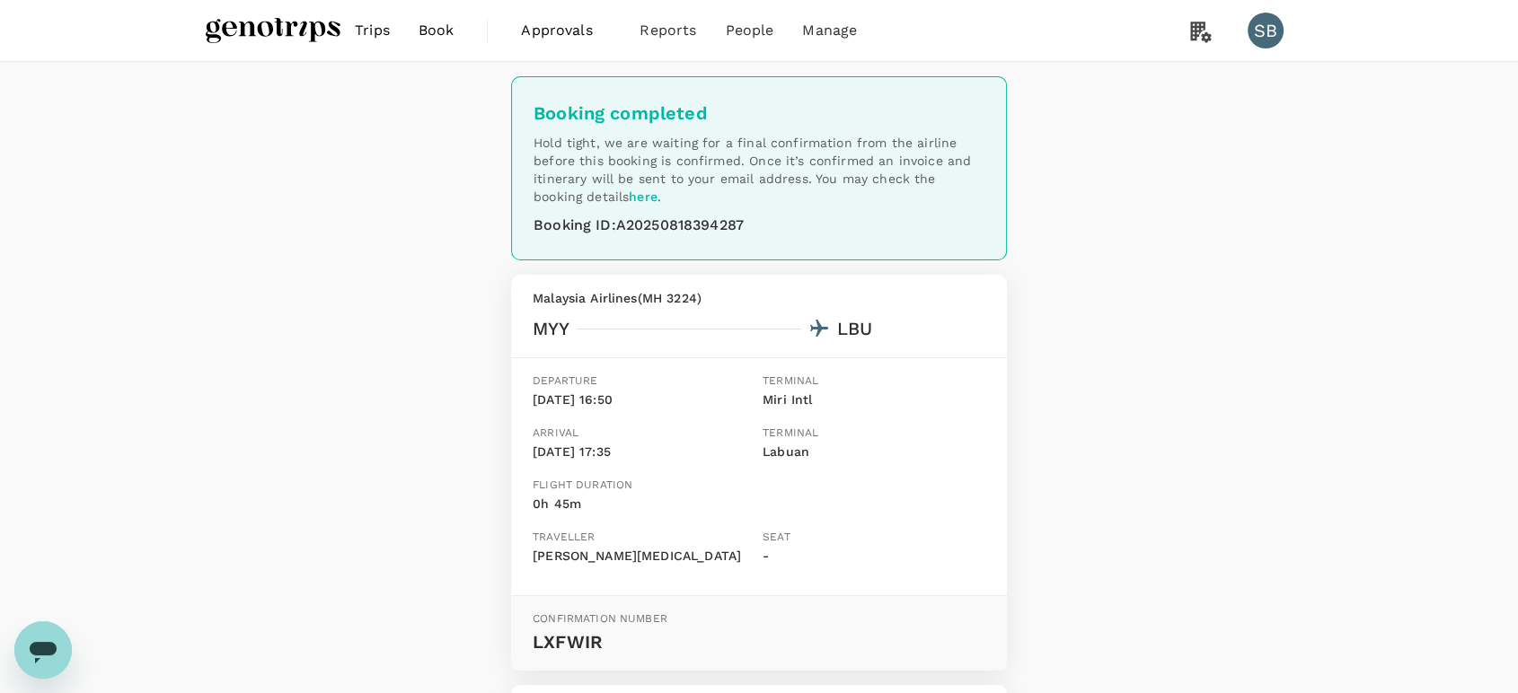
click at [259, 29] on img at bounding box center [273, 31] width 135 height 40
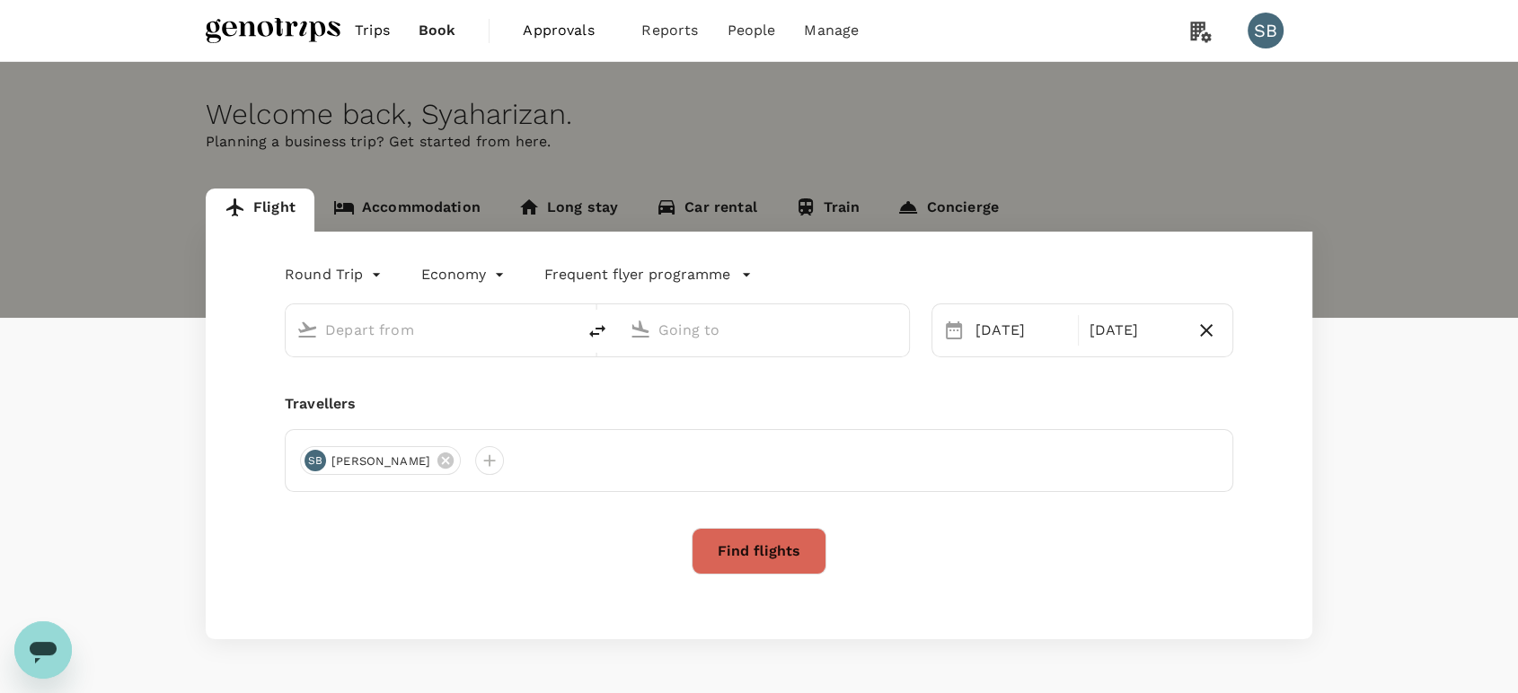
type input "Miri Intl (MYY)"
type input "Labuan (LBU)"
type input "Miri Intl (MYY)"
type input "Labuan (LBU)"
